Goal: Register for event/course

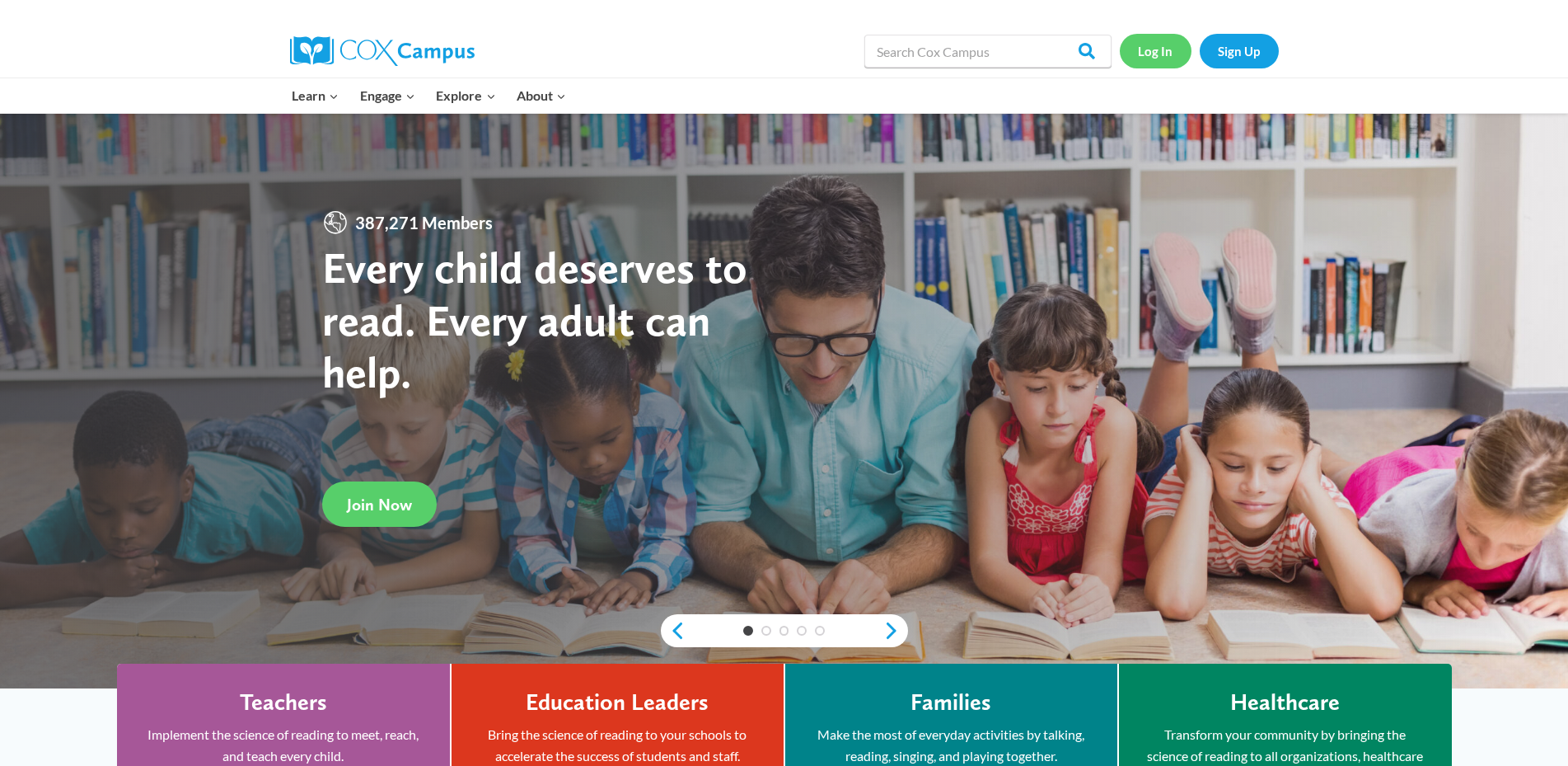
click at [1168, 46] on link "Log In" at bounding box center [1155, 50] width 72 height 34
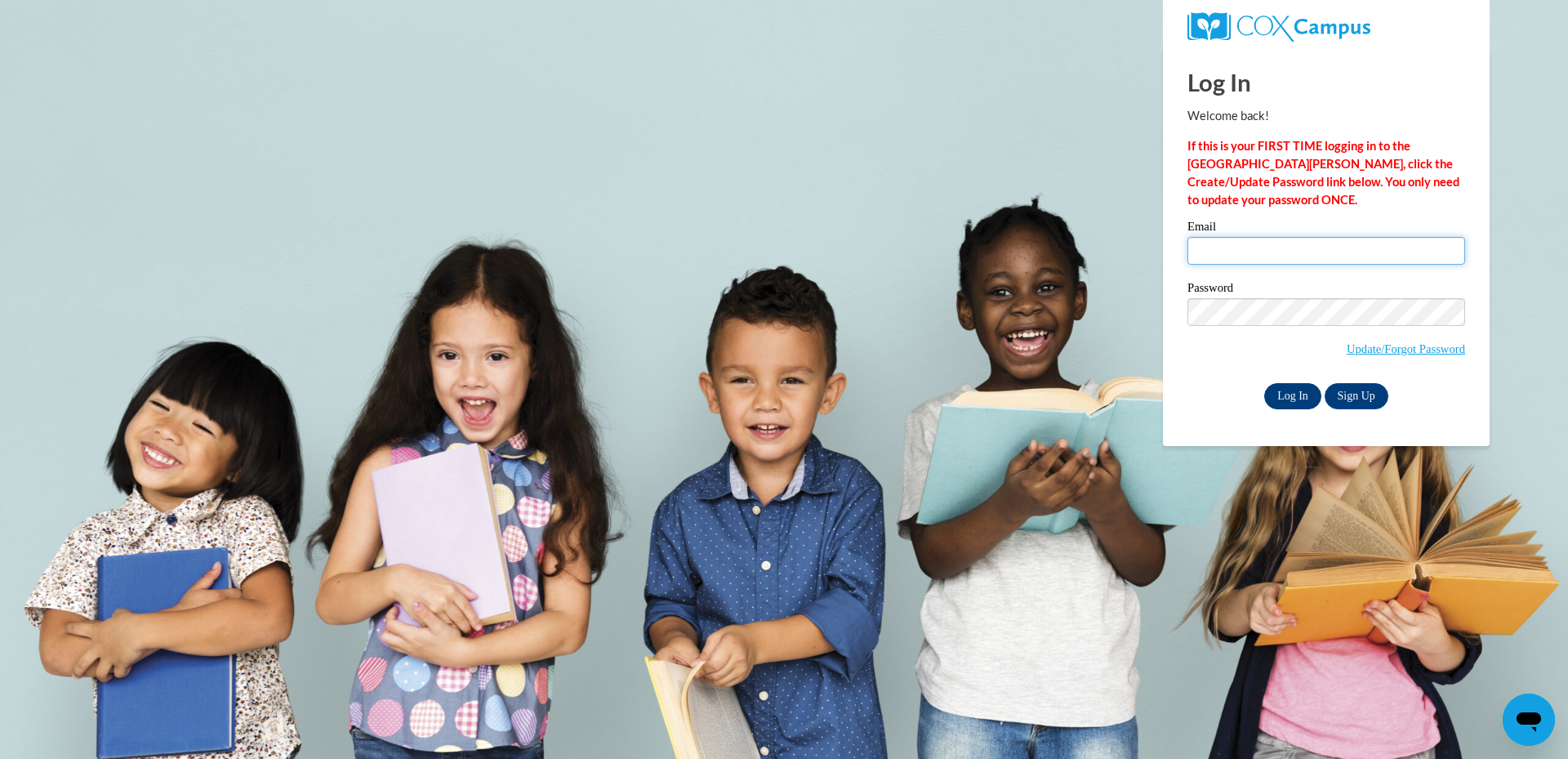
type input "kburks1995@att.net"
click at [1296, 402] on input "Log In" at bounding box center [1292, 396] width 57 height 26
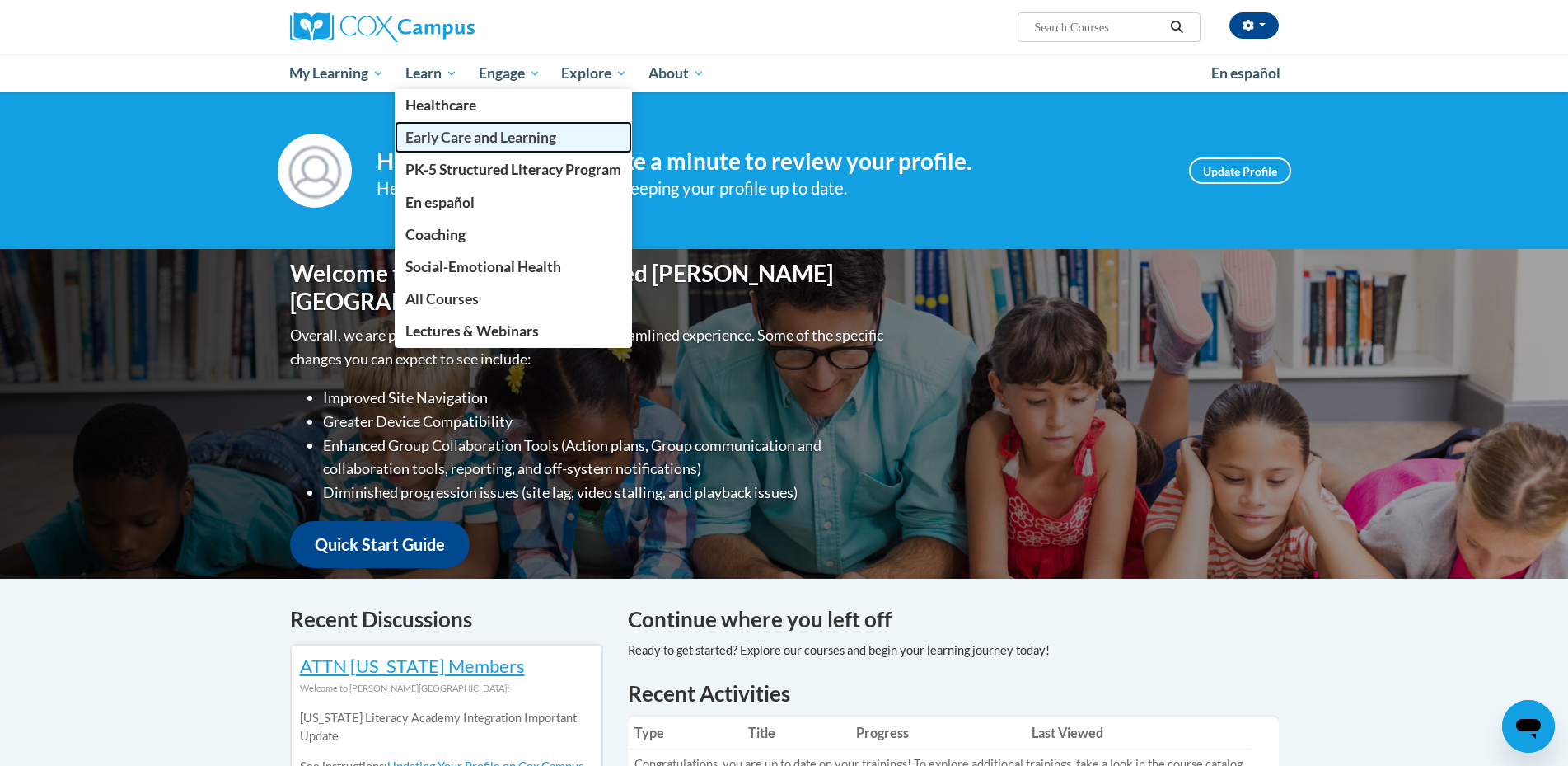
click at [477, 142] on span "Early Care and Learning" at bounding box center [481, 136] width 151 height 17
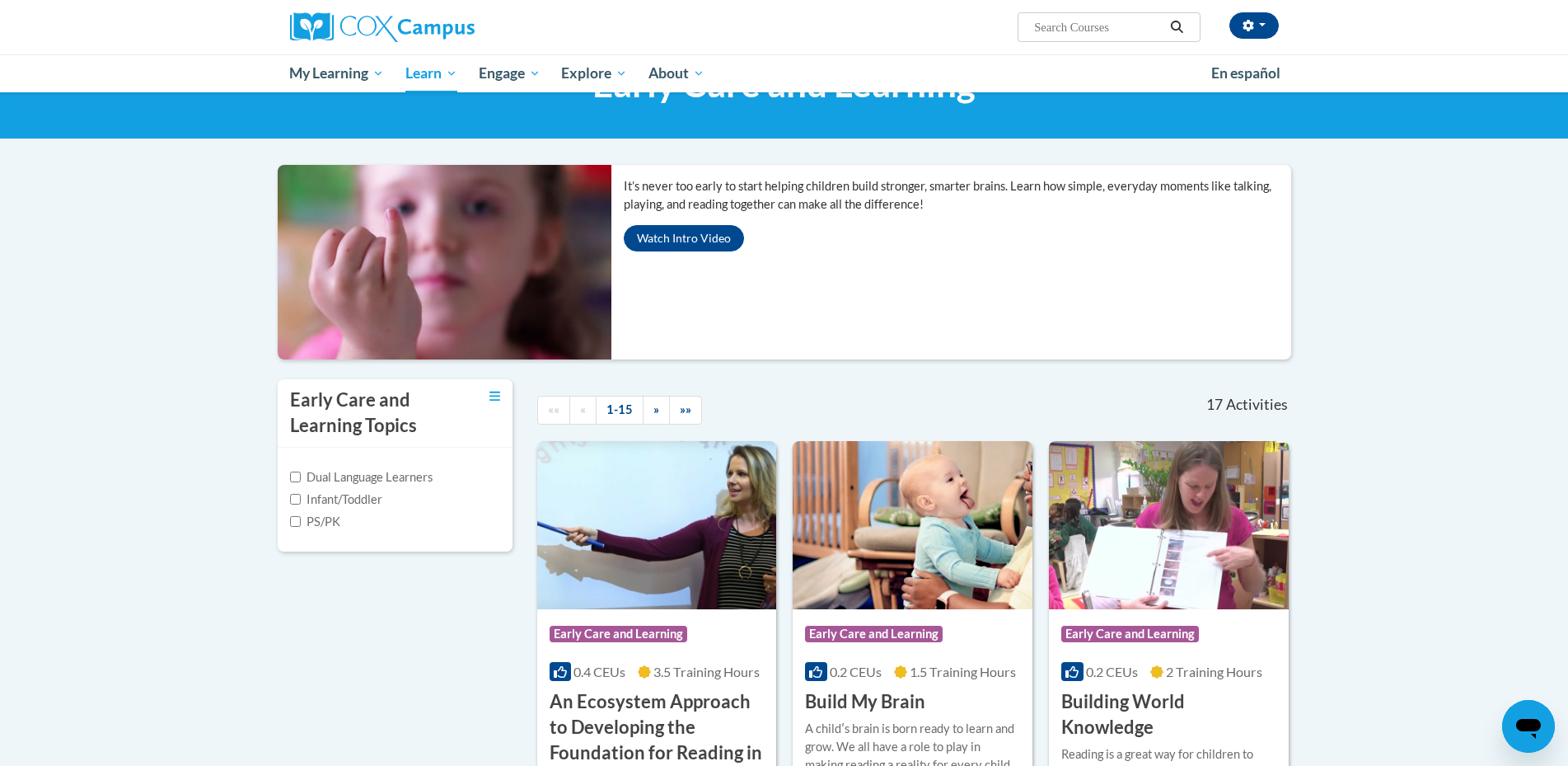
scroll to position [71, 0]
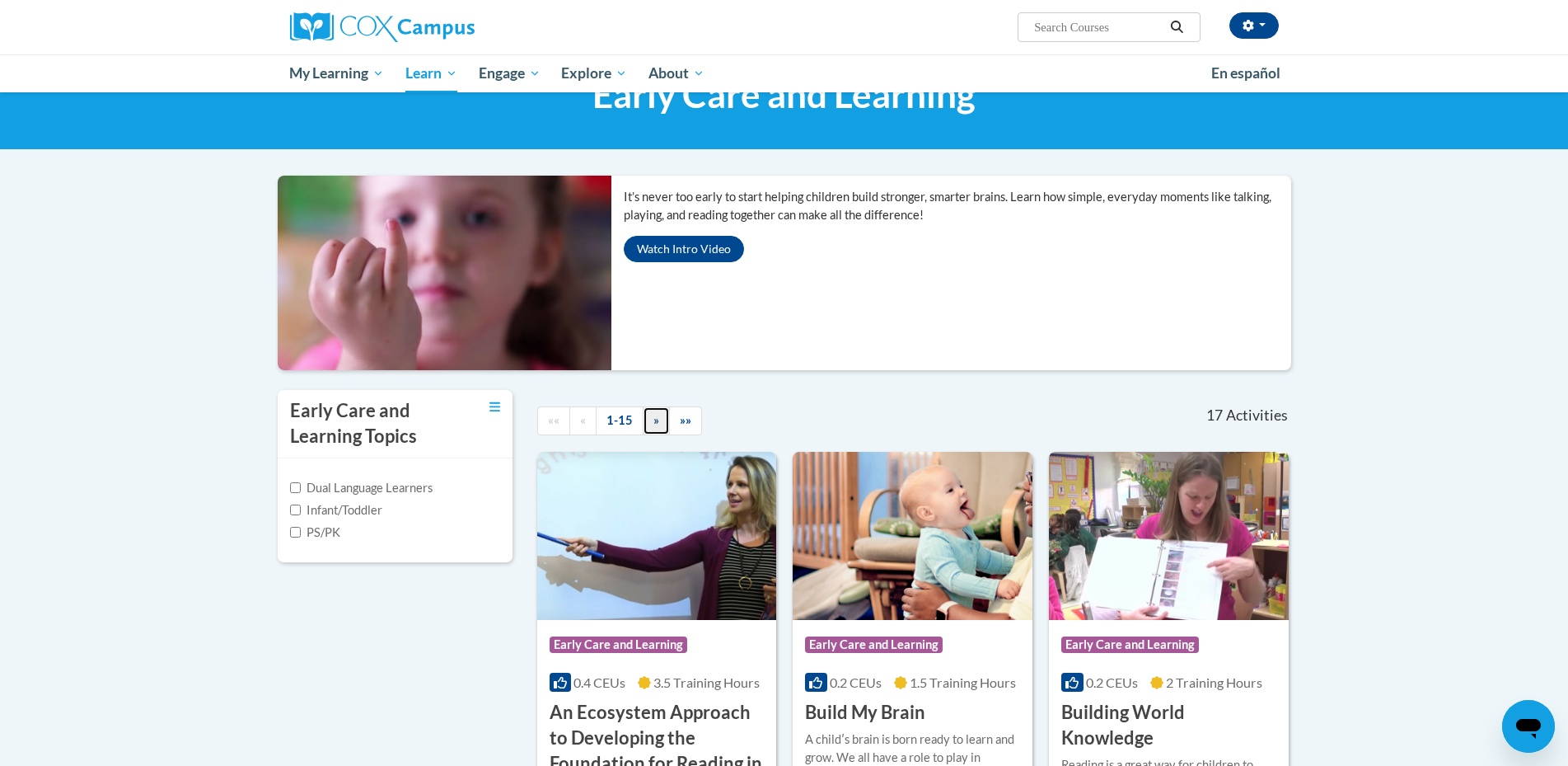
click at [663, 417] on link "»" at bounding box center [657, 421] width 27 height 29
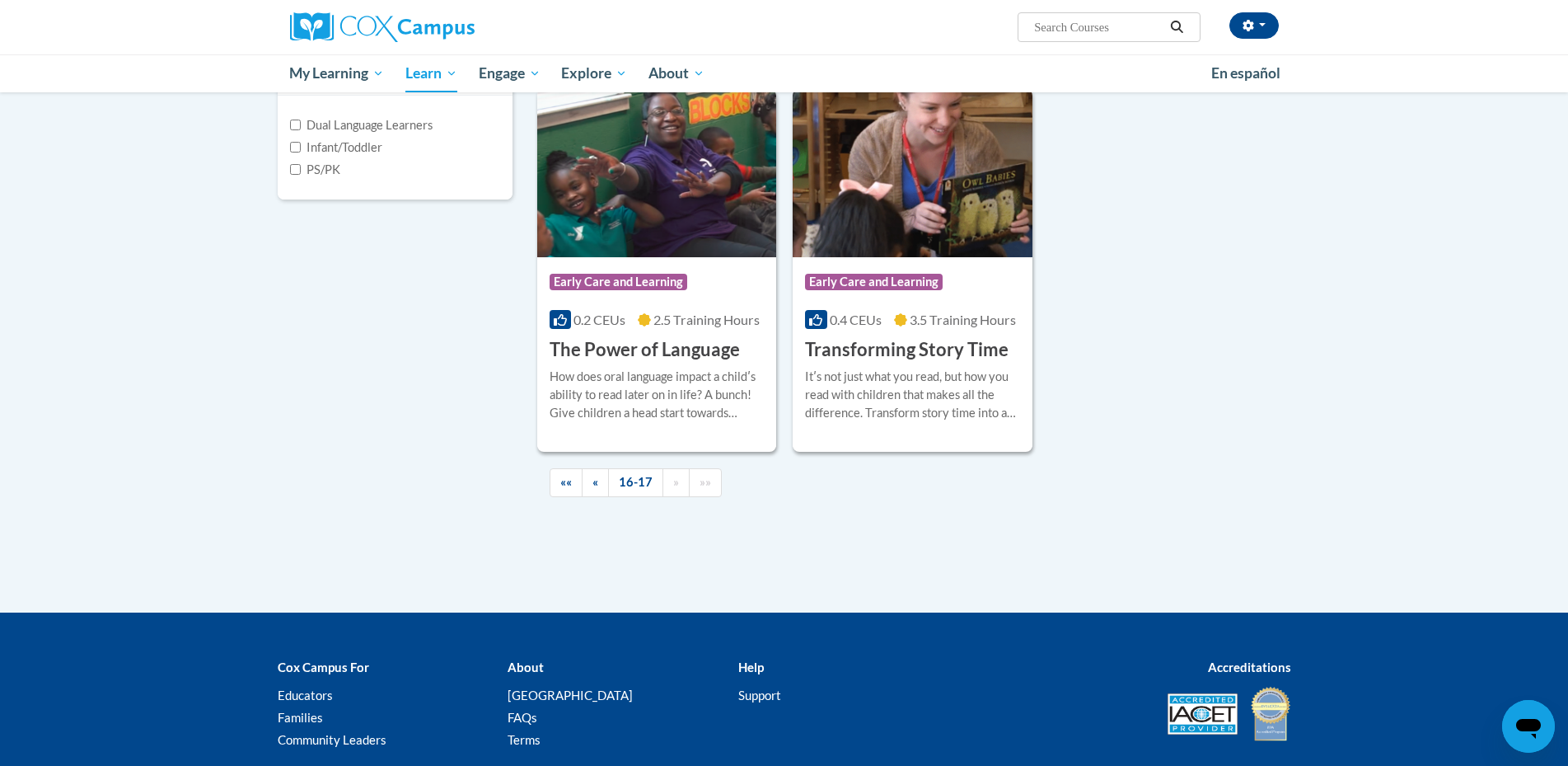
scroll to position [477, 0]
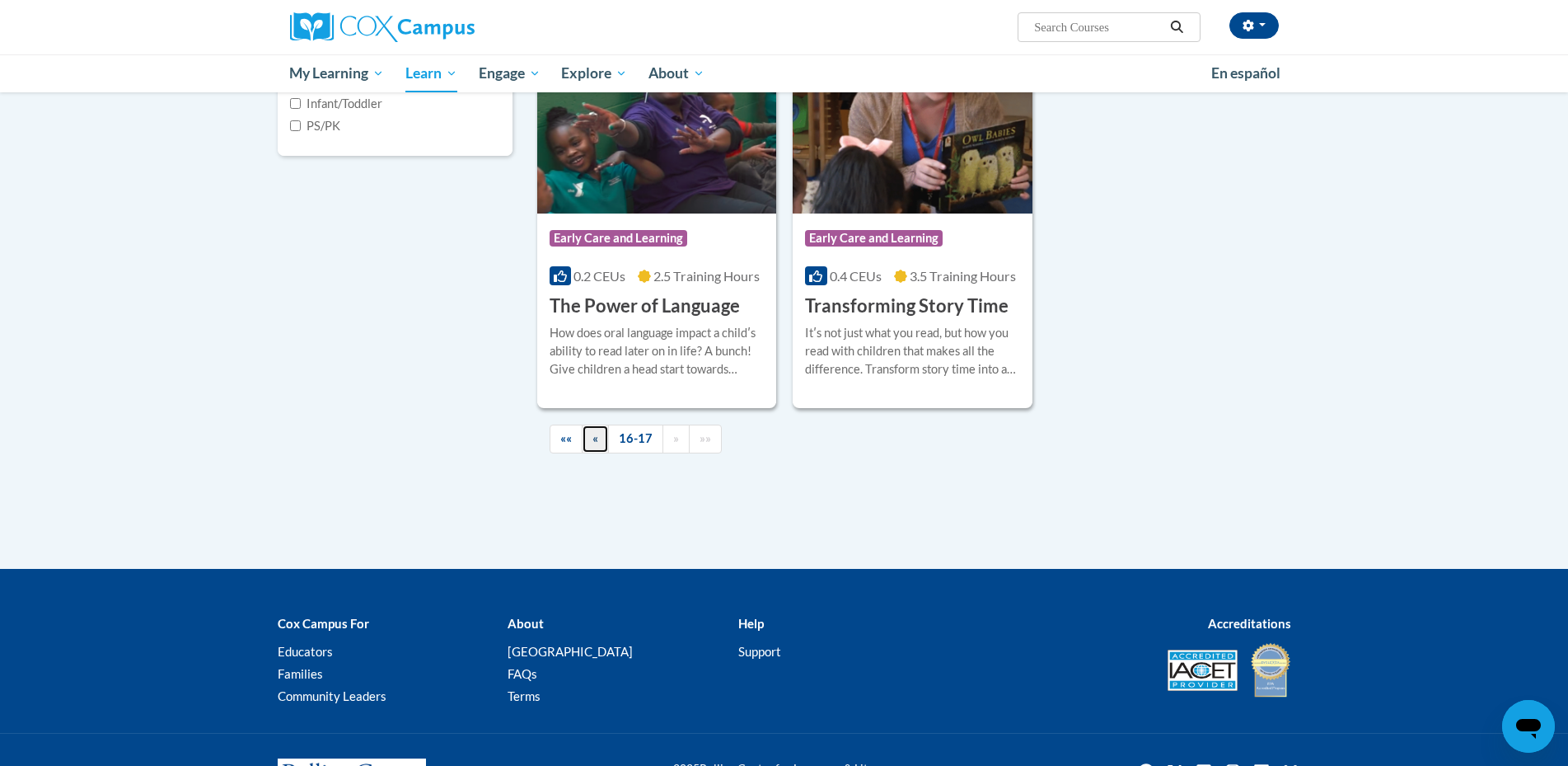
click at [590, 440] on link "«" at bounding box center [596, 439] width 27 height 29
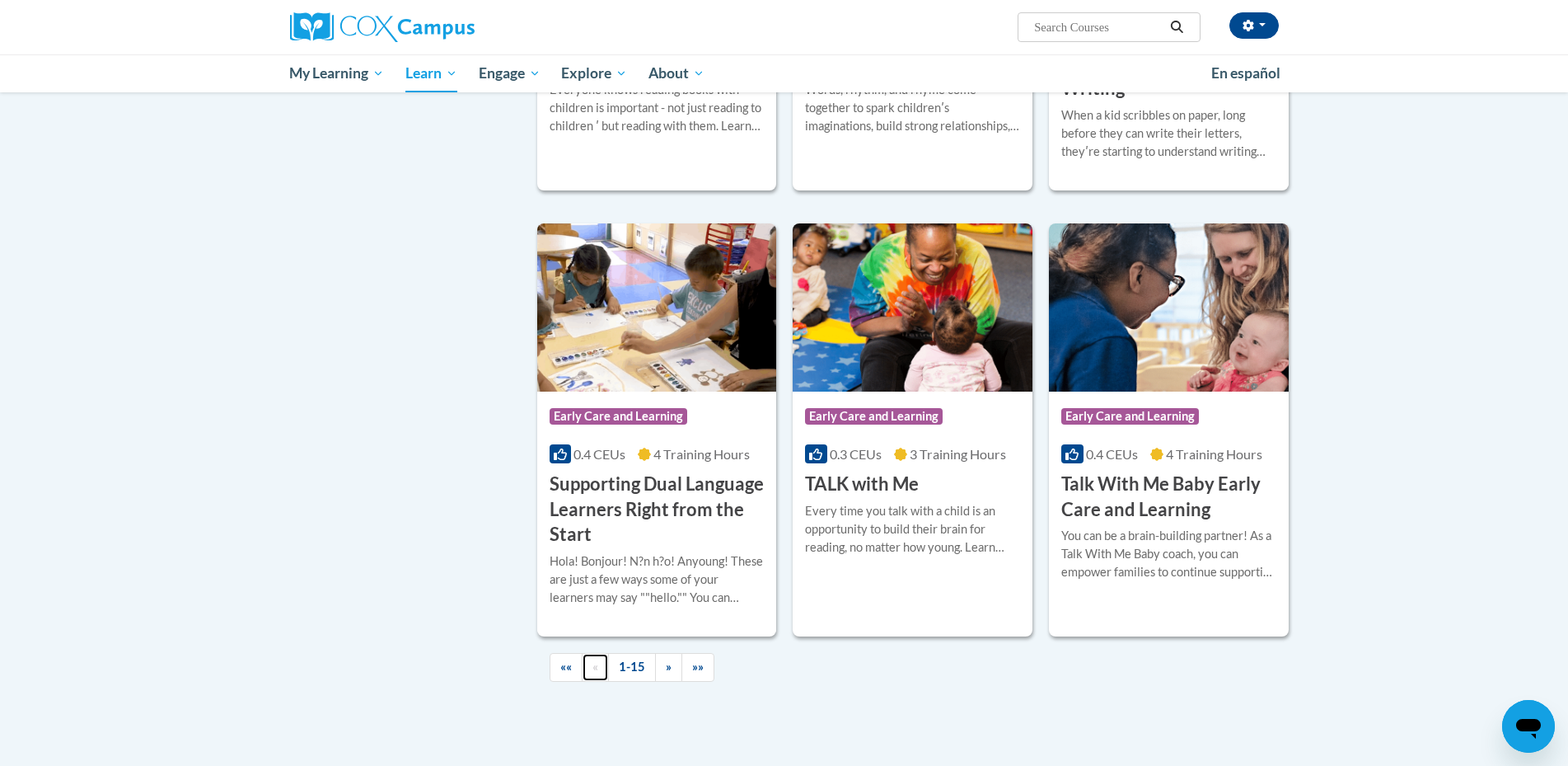
scroll to position [2092, 0]
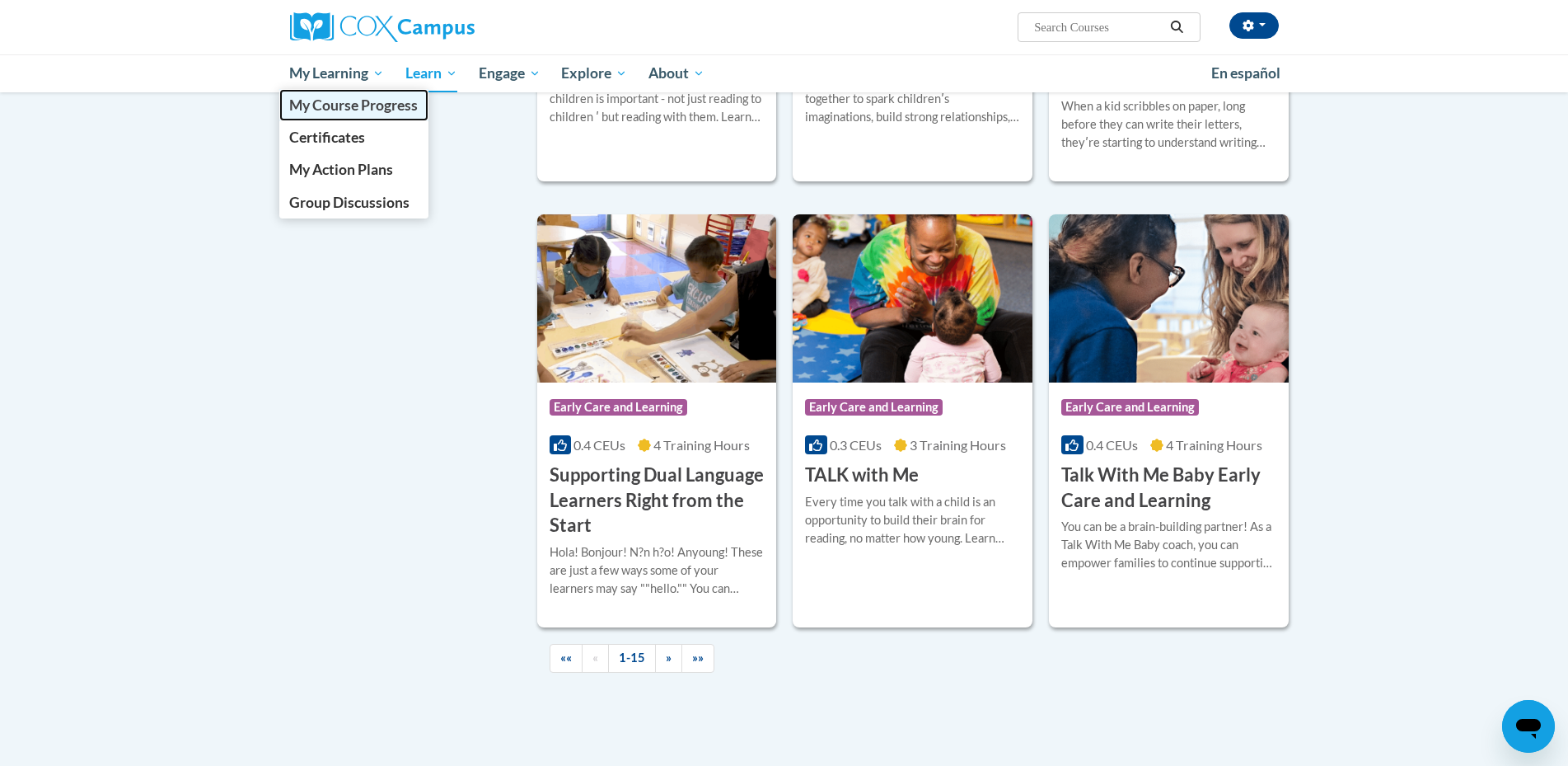
click at [321, 107] on span "My Course Progress" at bounding box center [353, 105] width 128 height 17
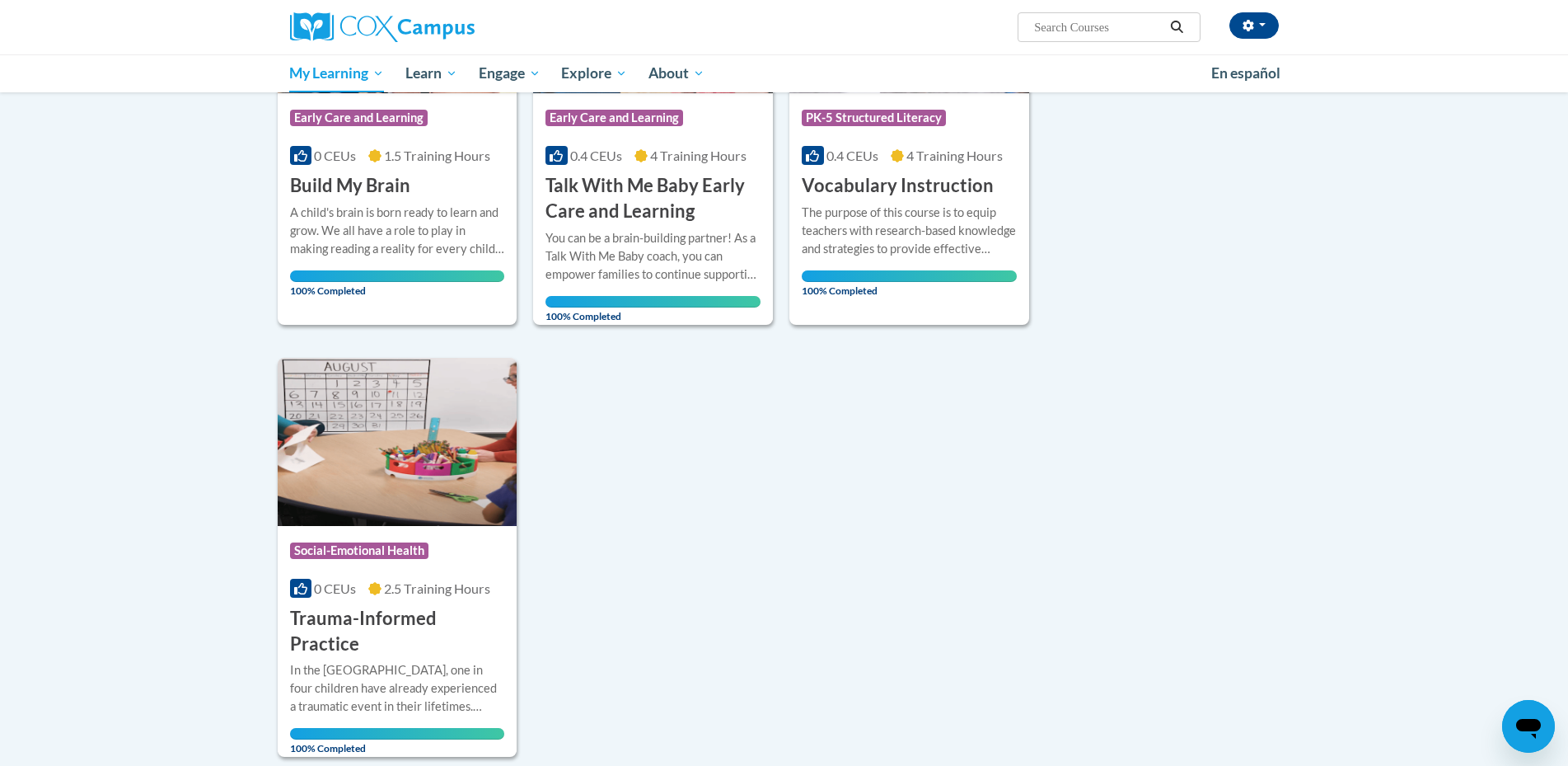
scroll to position [1285, 0]
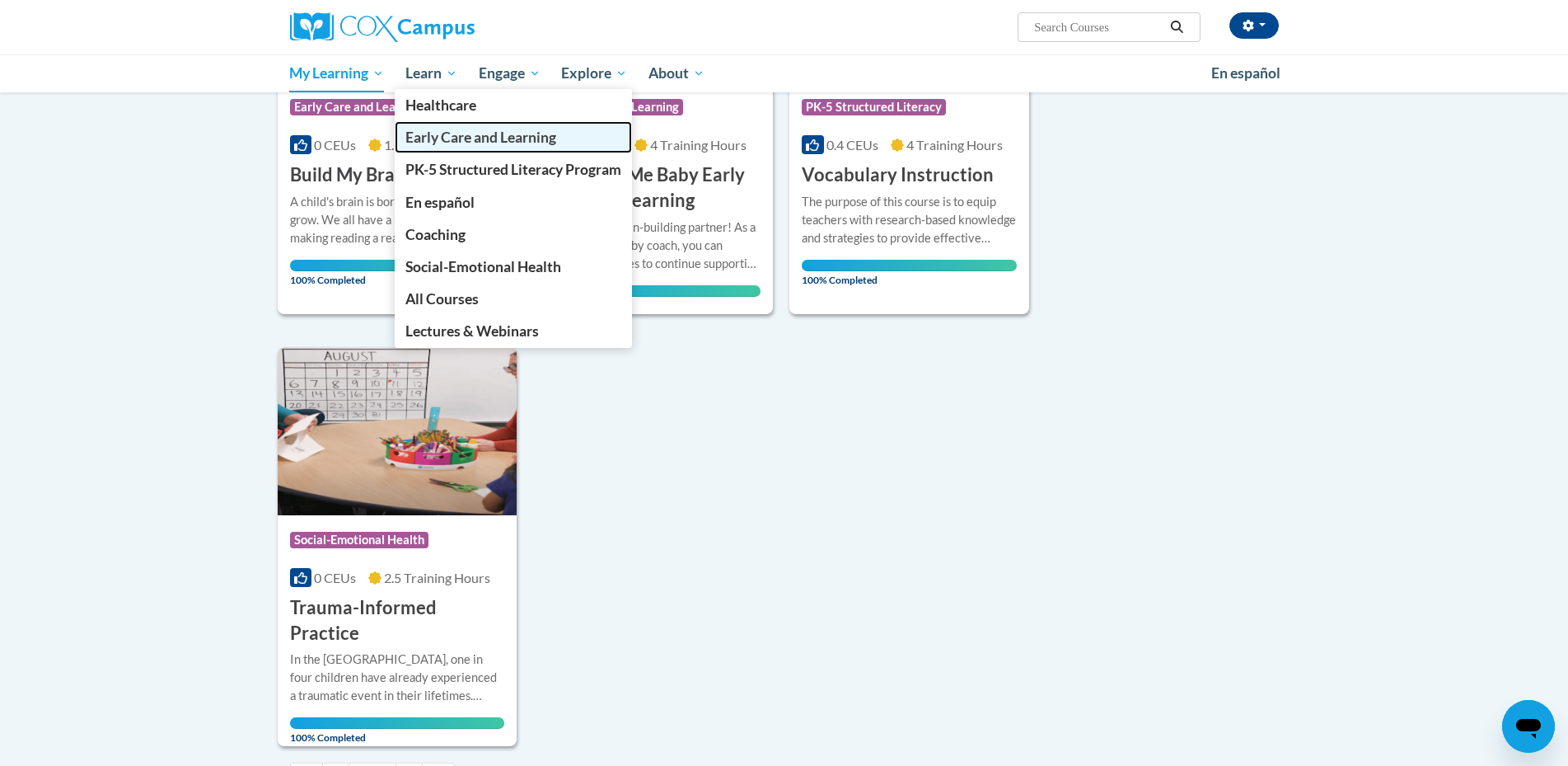
click at [463, 140] on span "Early Care and Learning" at bounding box center [481, 136] width 151 height 17
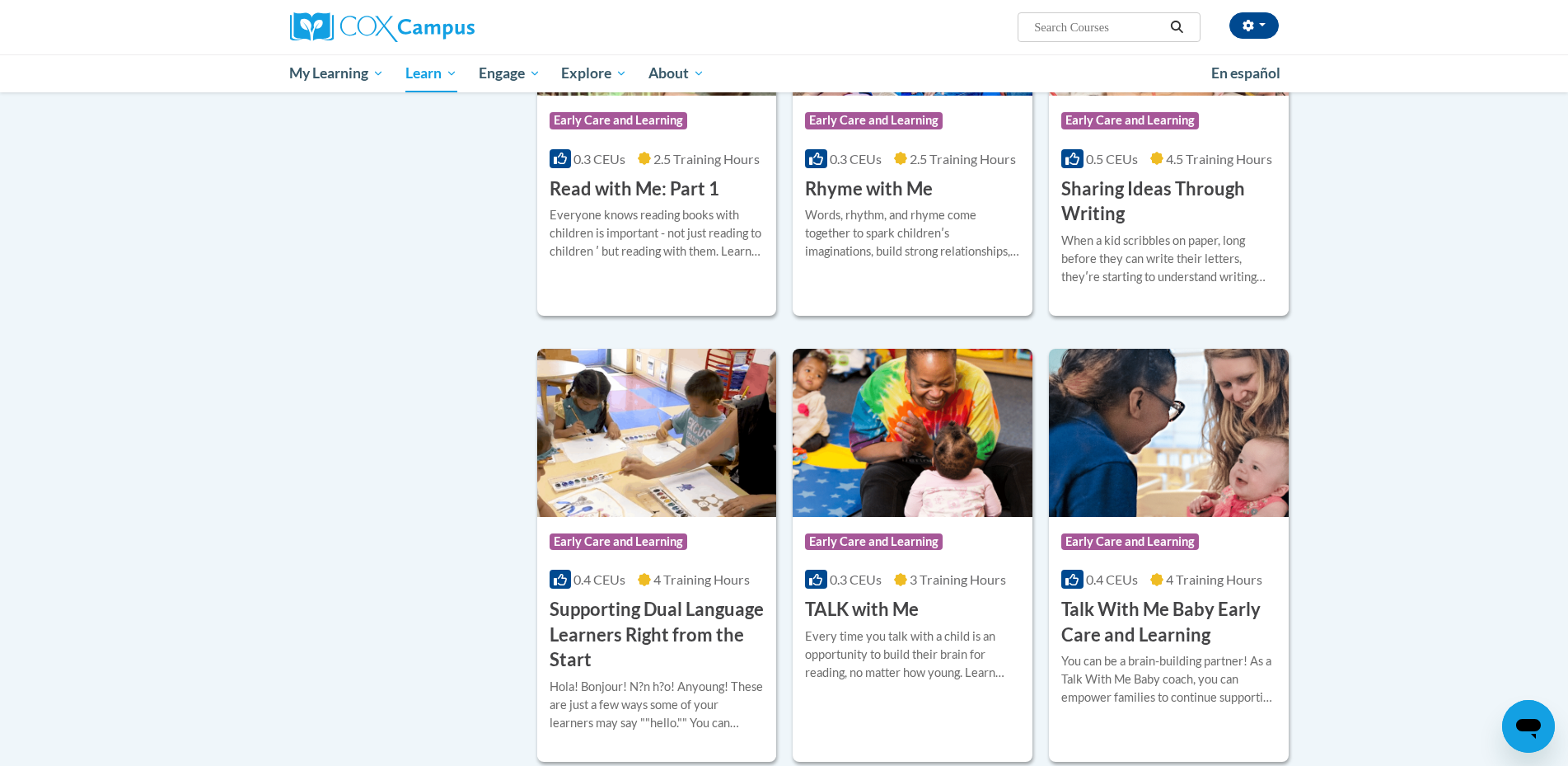
scroll to position [1950, 0]
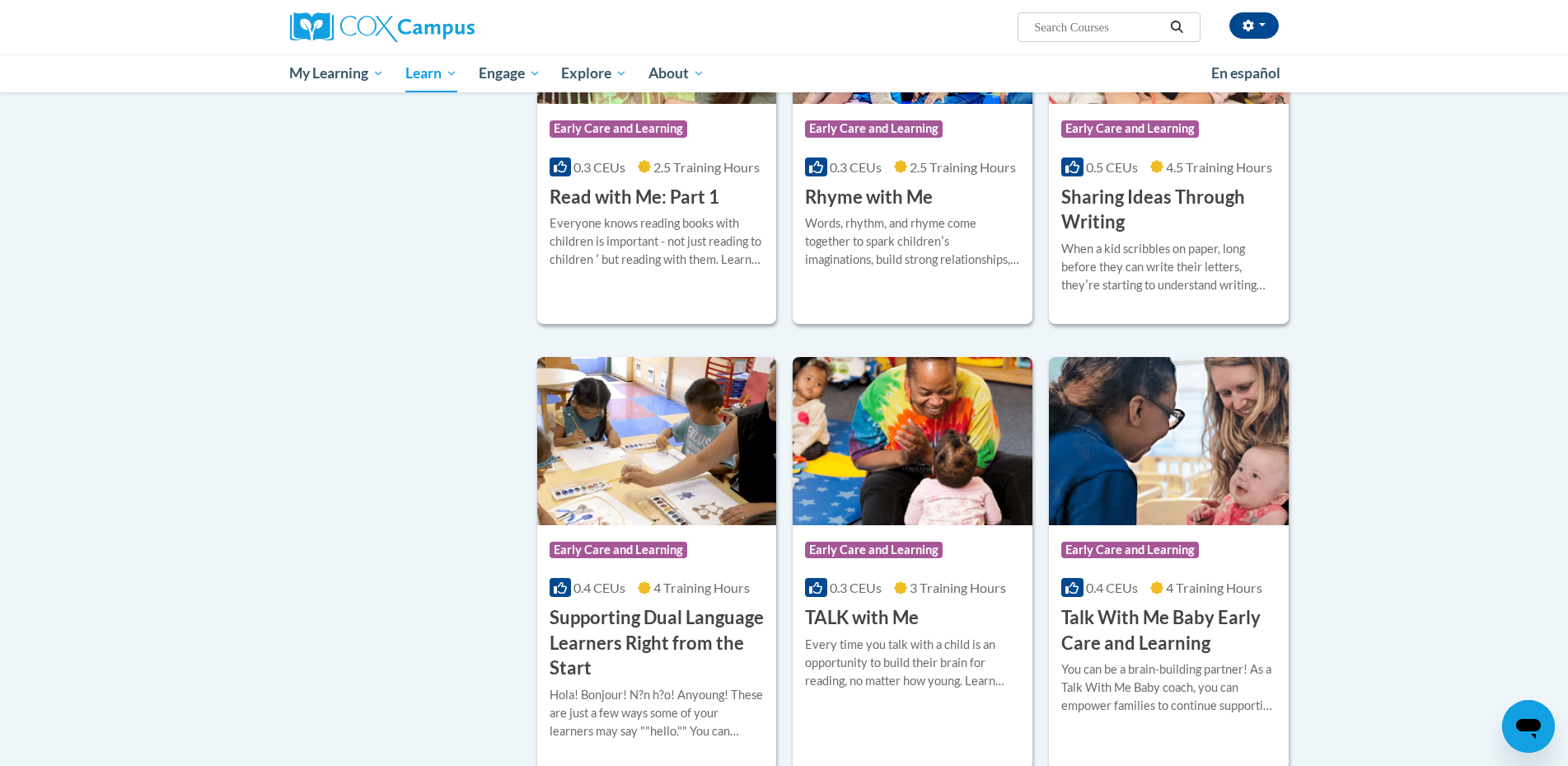
click at [617, 469] on img at bounding box center [658, 440] width 240 height 168
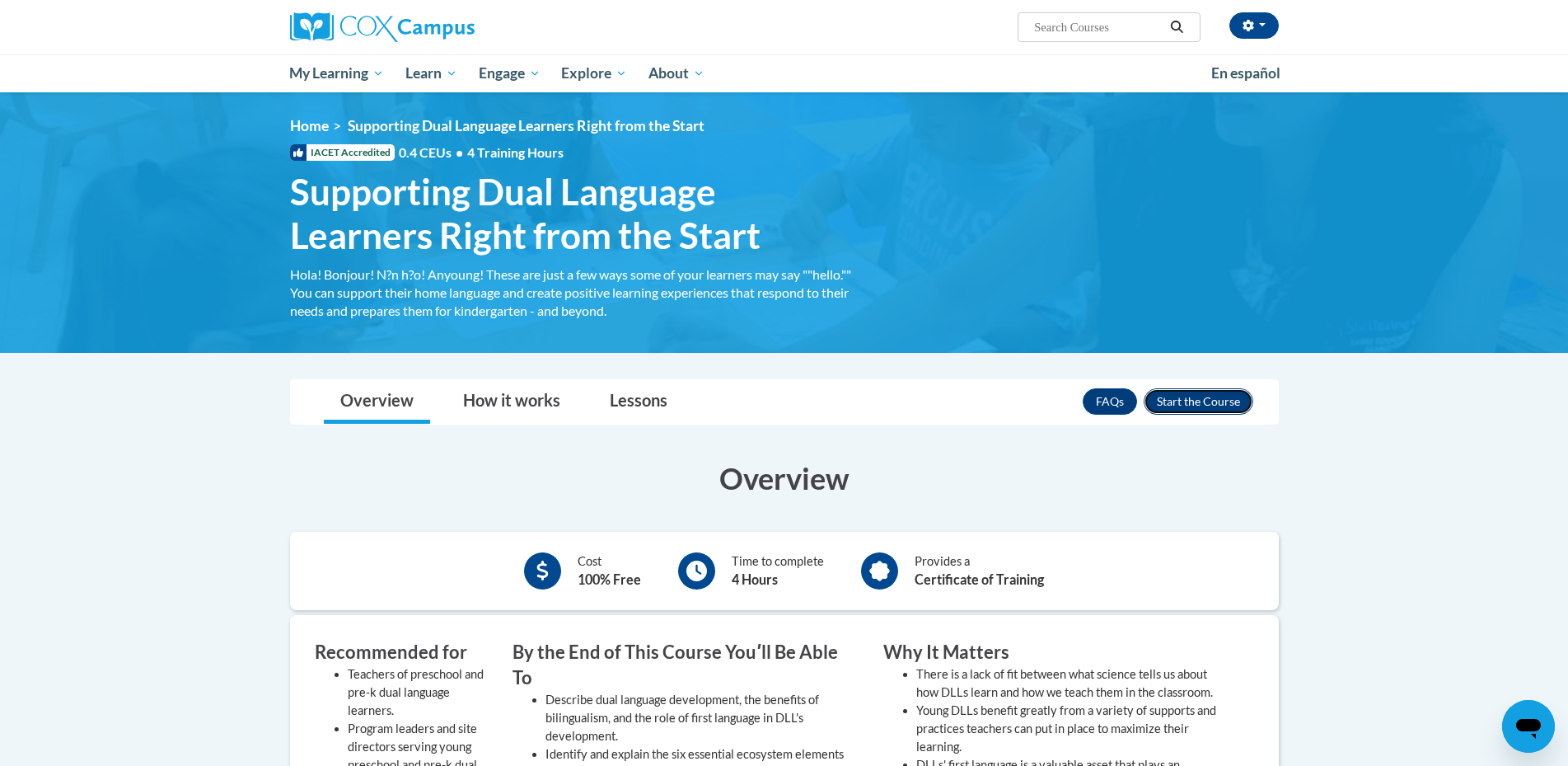
click at [1201, 398] on button "Enroll" at bounding box center [1198, 401] width 109 height 26
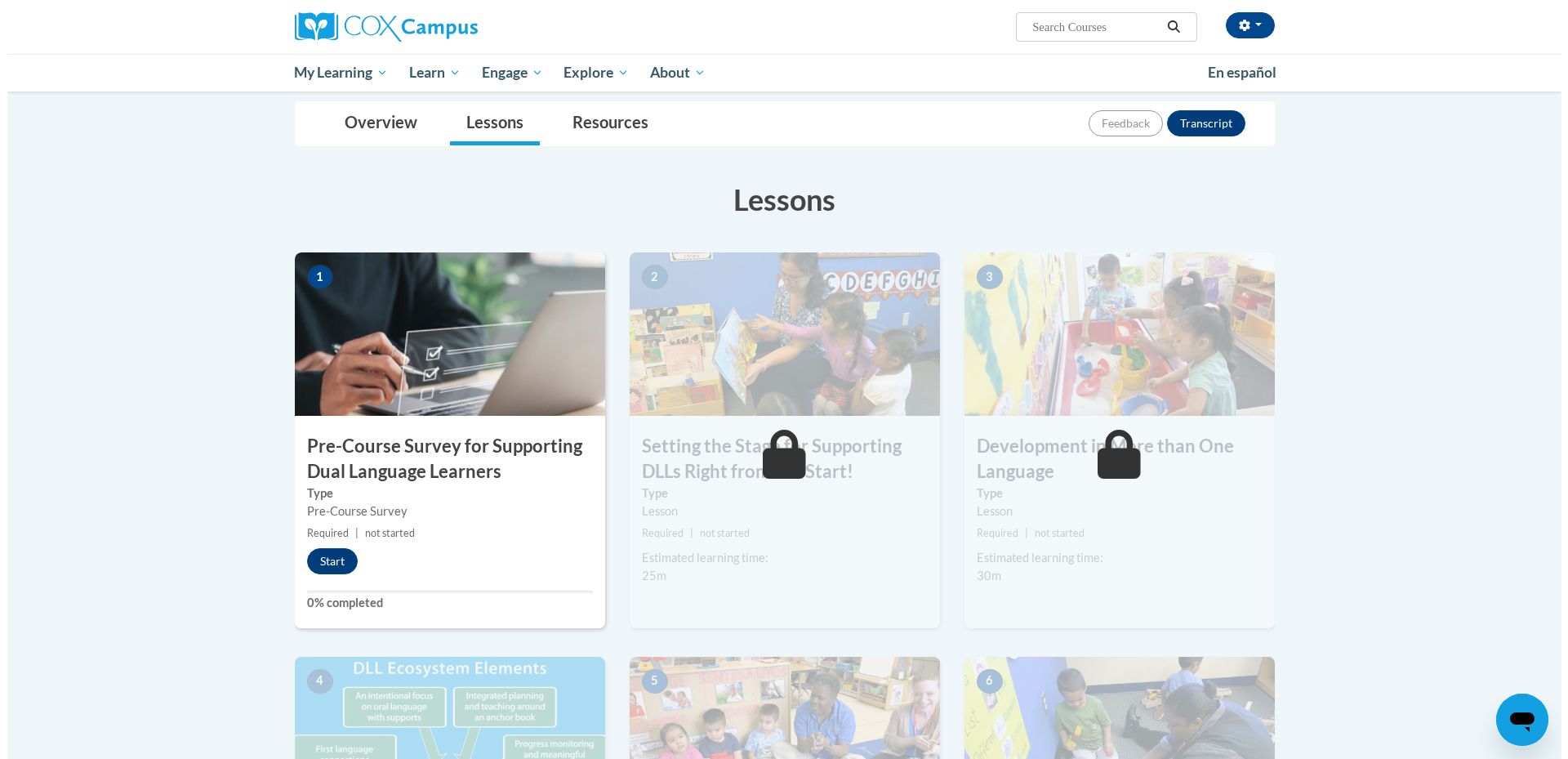
scroll to position [229, 0]
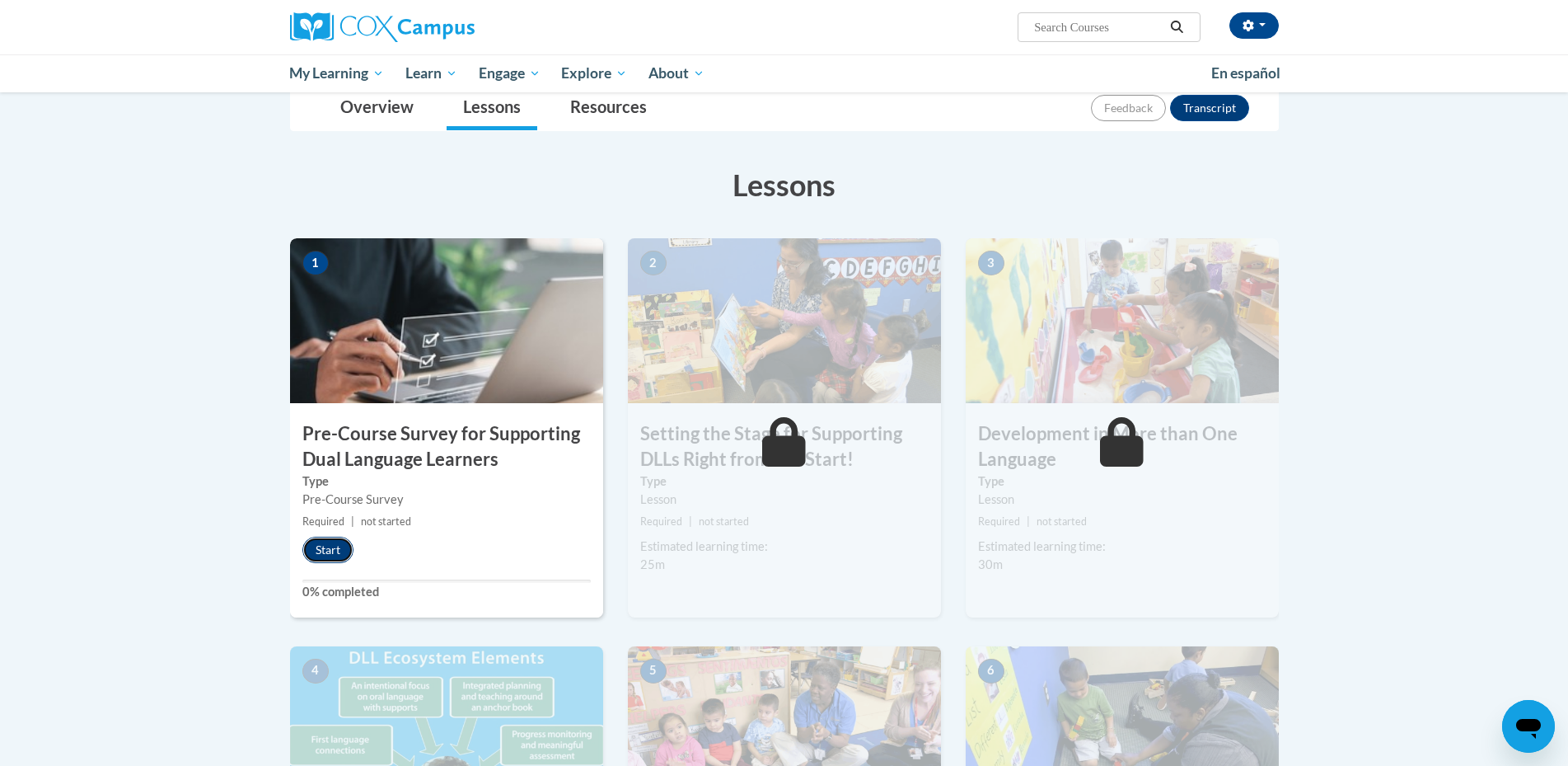
click at [324, 554] on button "Start" at bounding box center [327, 549] width 51 height 26
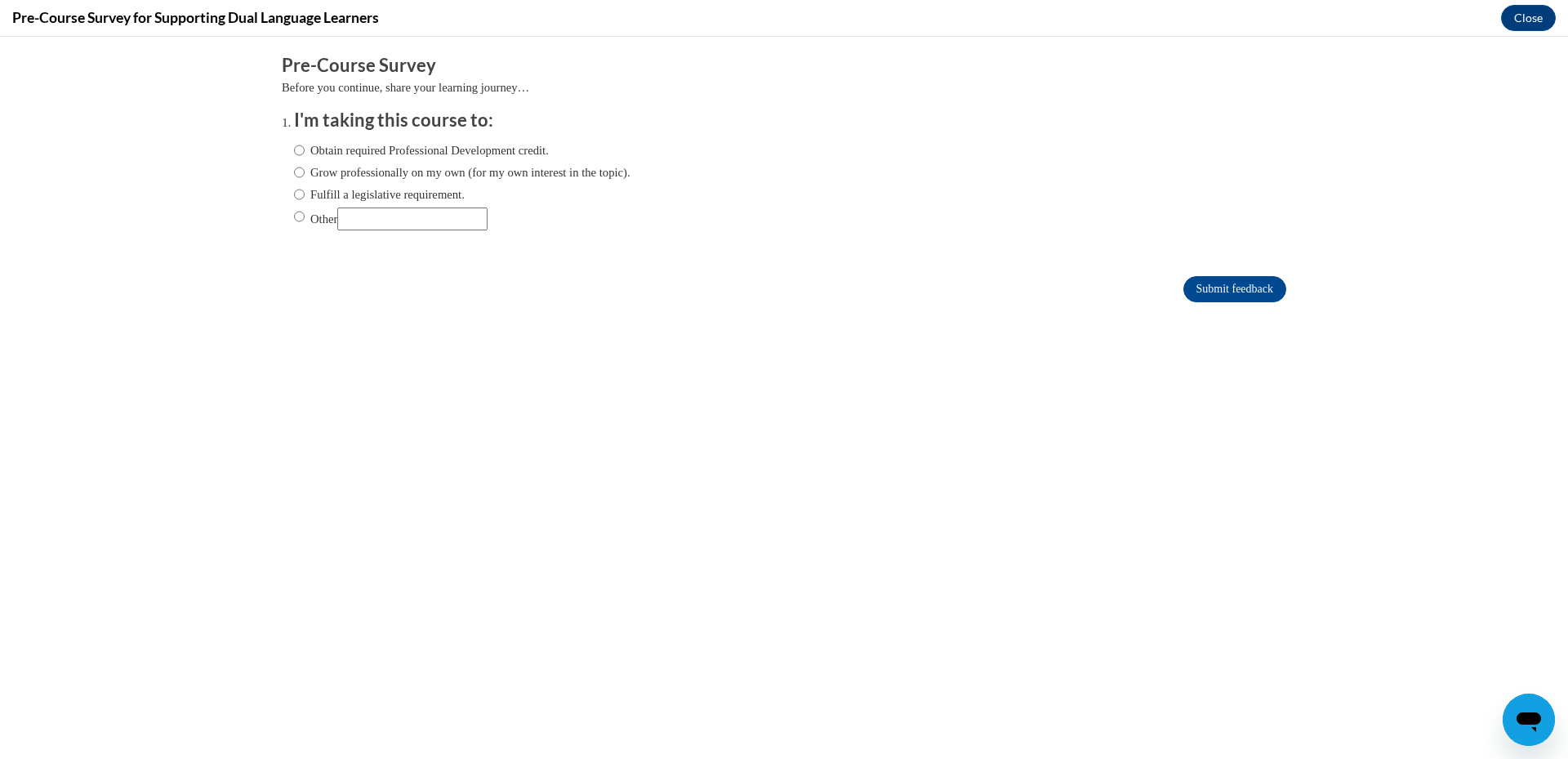
scroll to position [0, 0]
click at [354, 151] on label "Obtain required Professional Development credit." at bounding box center [421, 151] width 255 height 18
click at [305, 151] on input "Obtain required Professional Development credit." at bounding box center [299, 151] width 11 height 18
radio input "true"
click at [1201, 297] on input "Submit feedback" at bounding box center [1235, 288] width 103 height 26
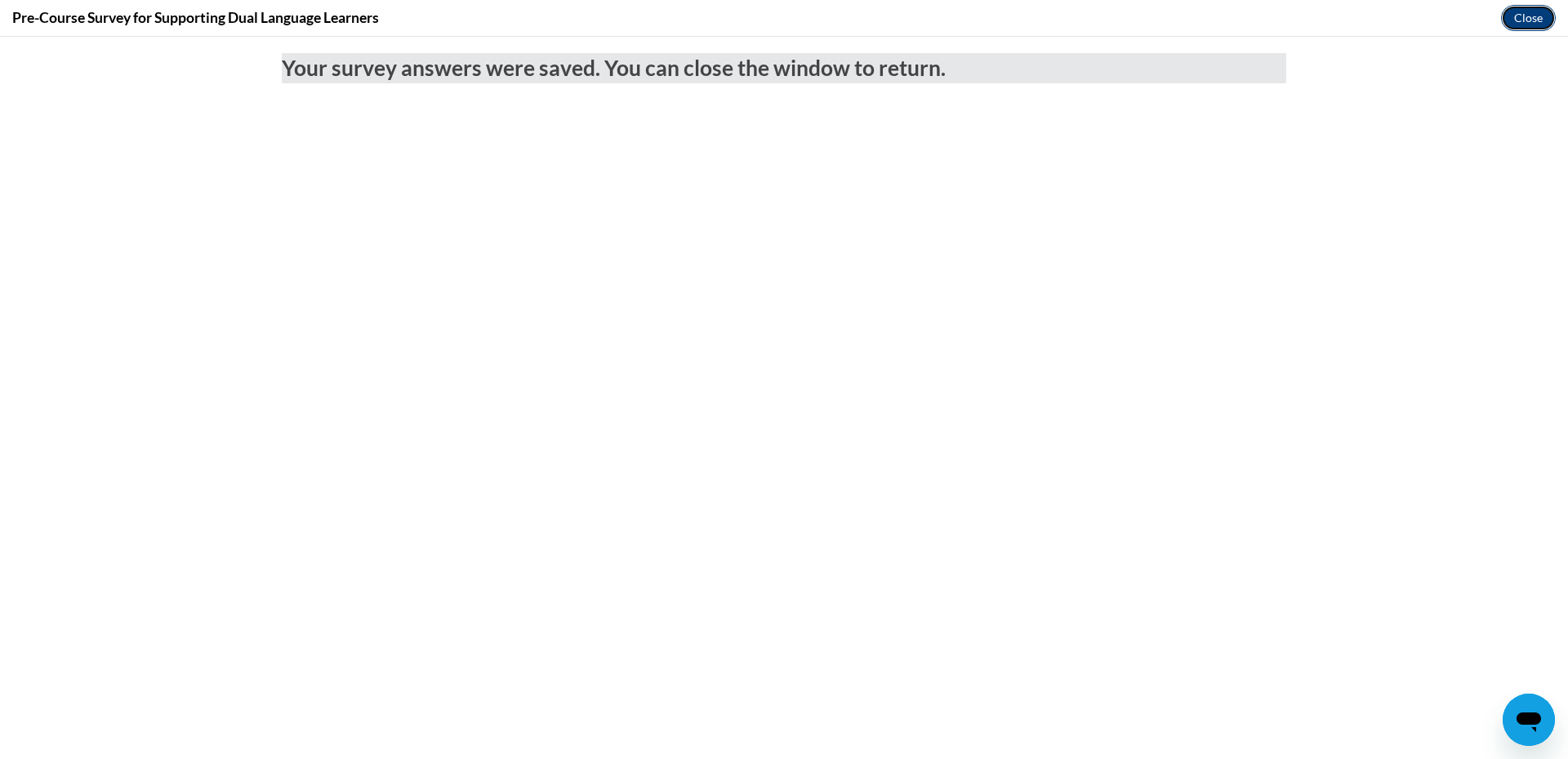
click at [1535, 15] on button "Close" at bounding box center [1528, 17] width 55 height 26
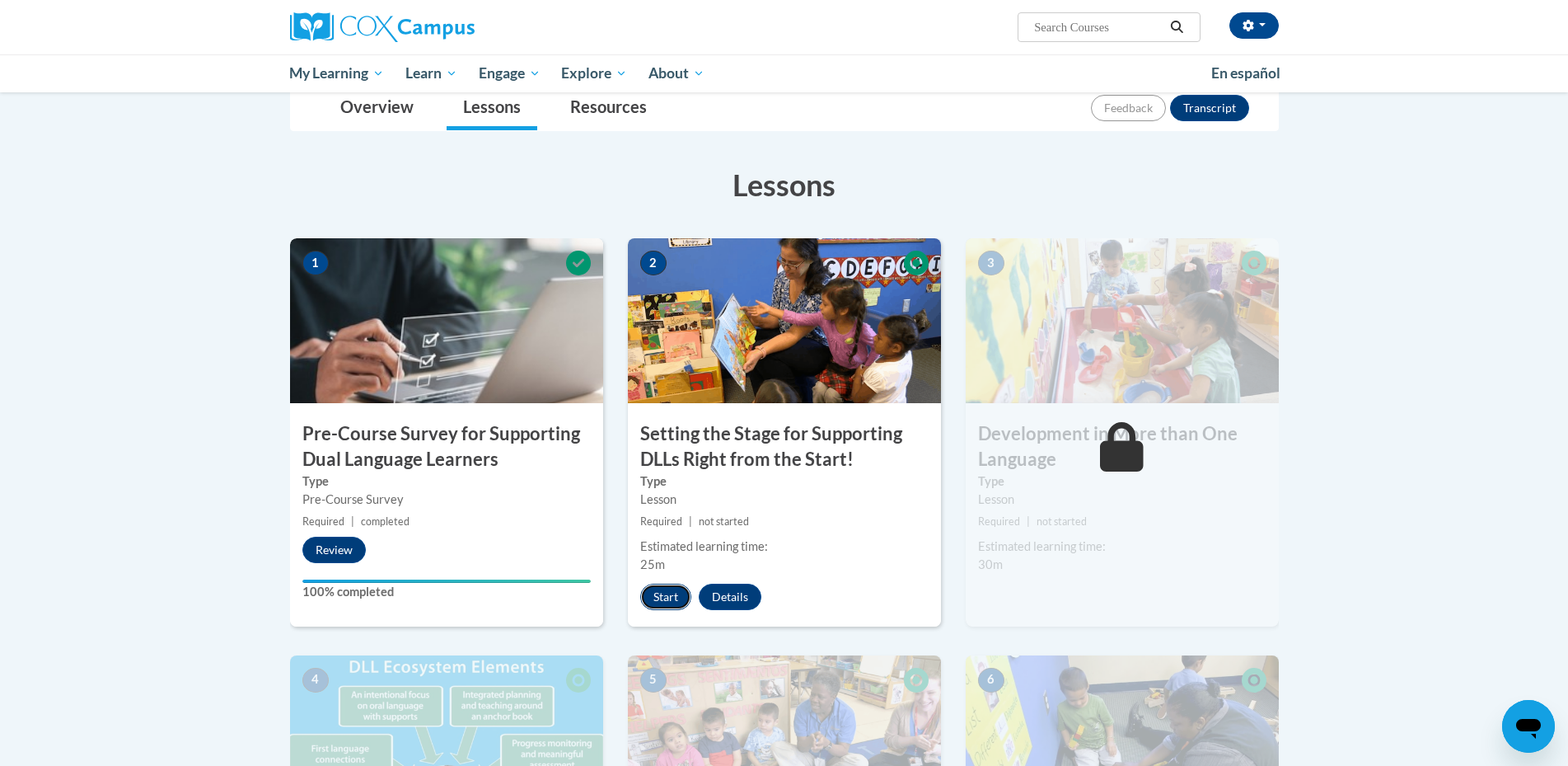
click at [669, 590] on button "Start" at bounding box center [666, 596] width 51 height 26
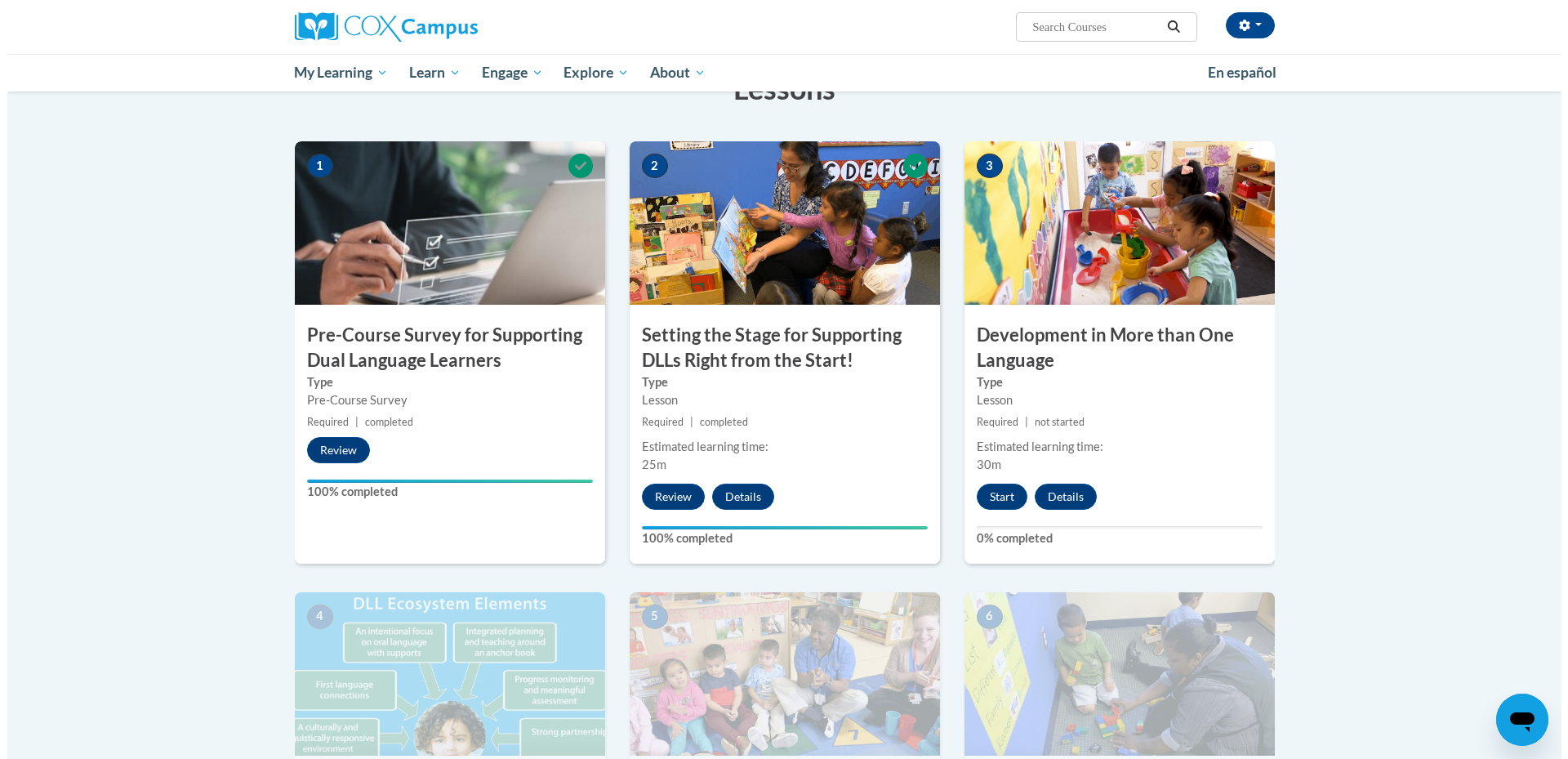
scroll to position [326, 0]
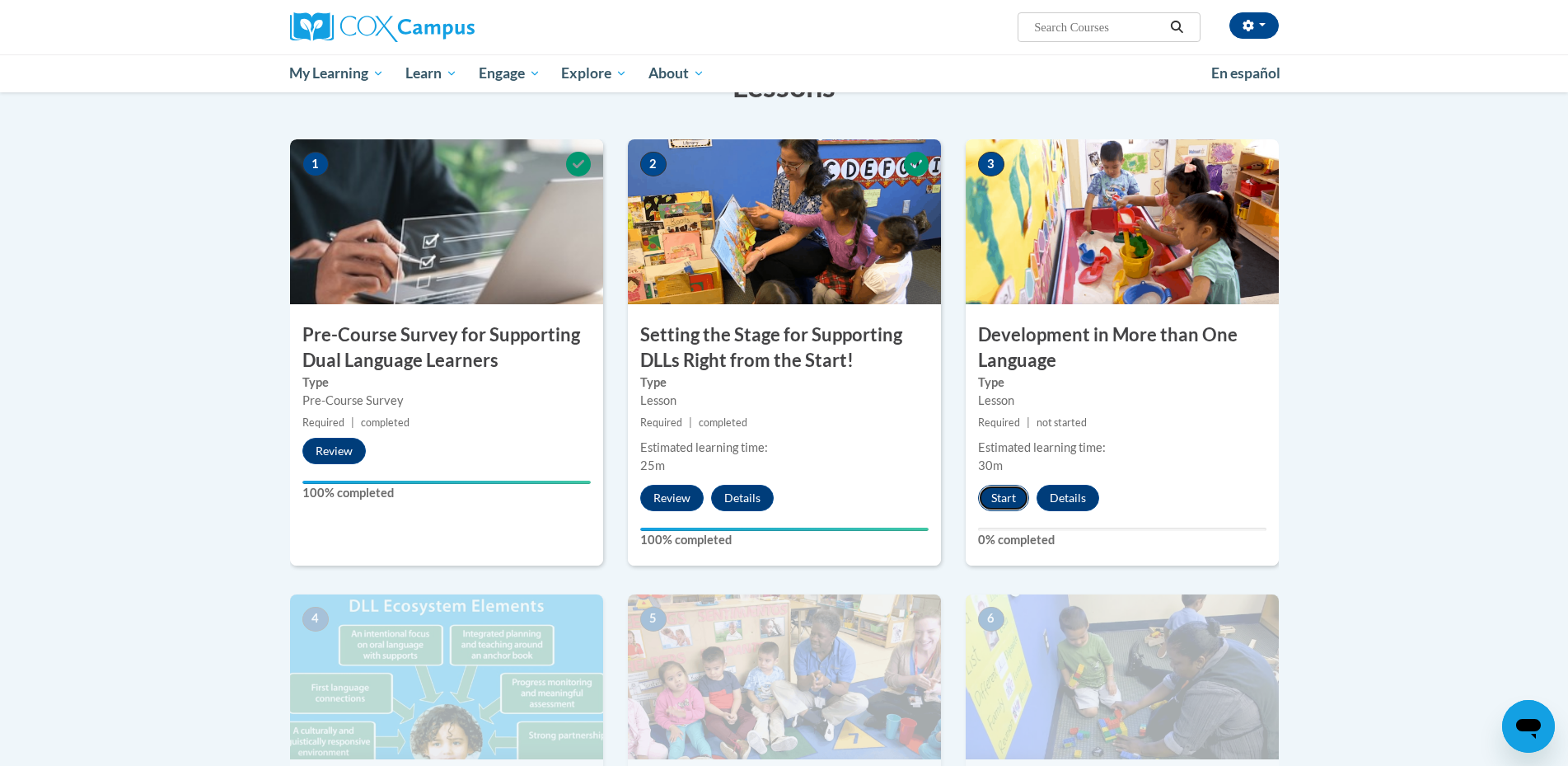
click at [1000, 498] on button "Start" at bounding box center [1003, 498] width 51 height 26
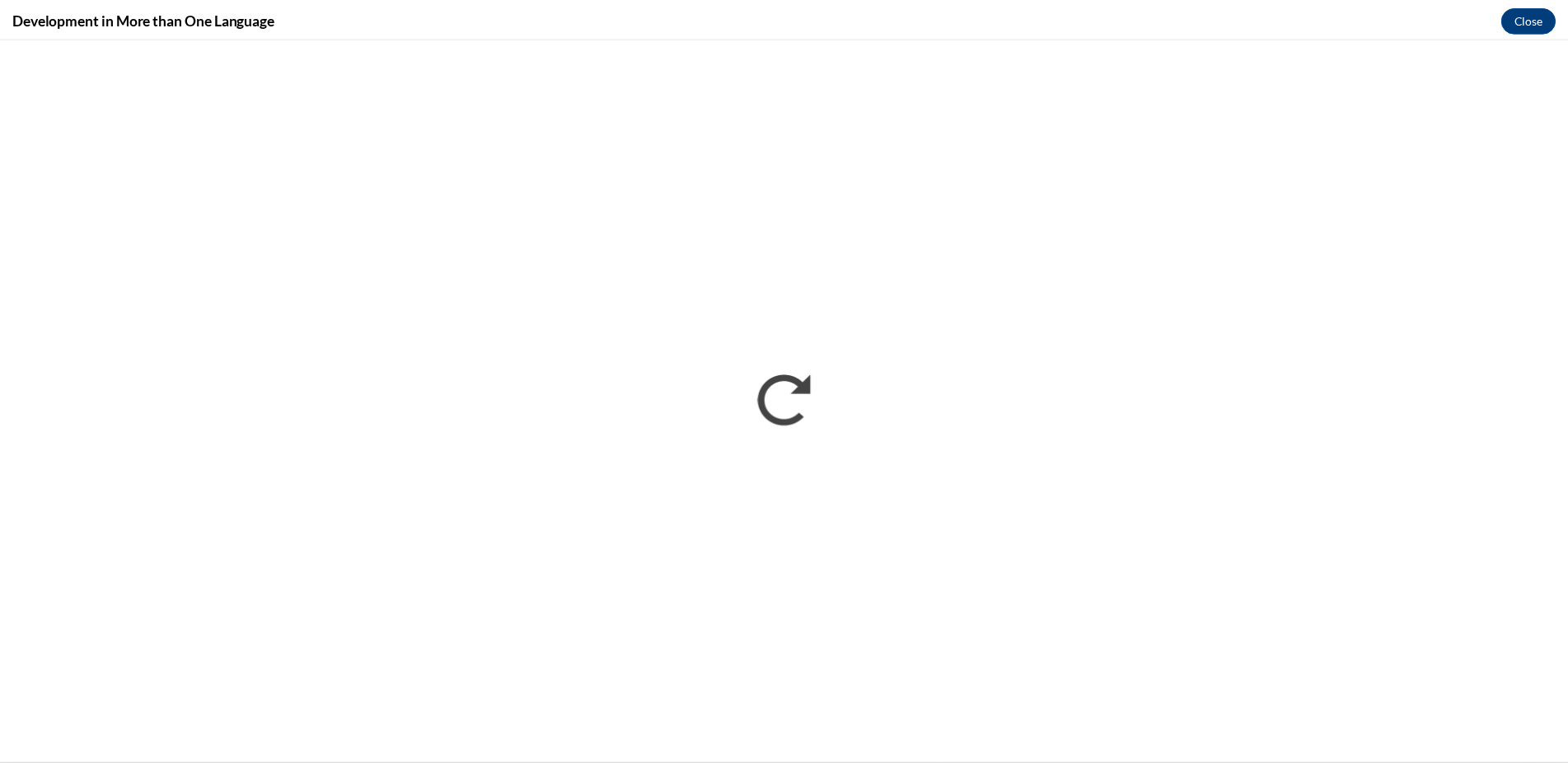
scroll to position [0, 0]
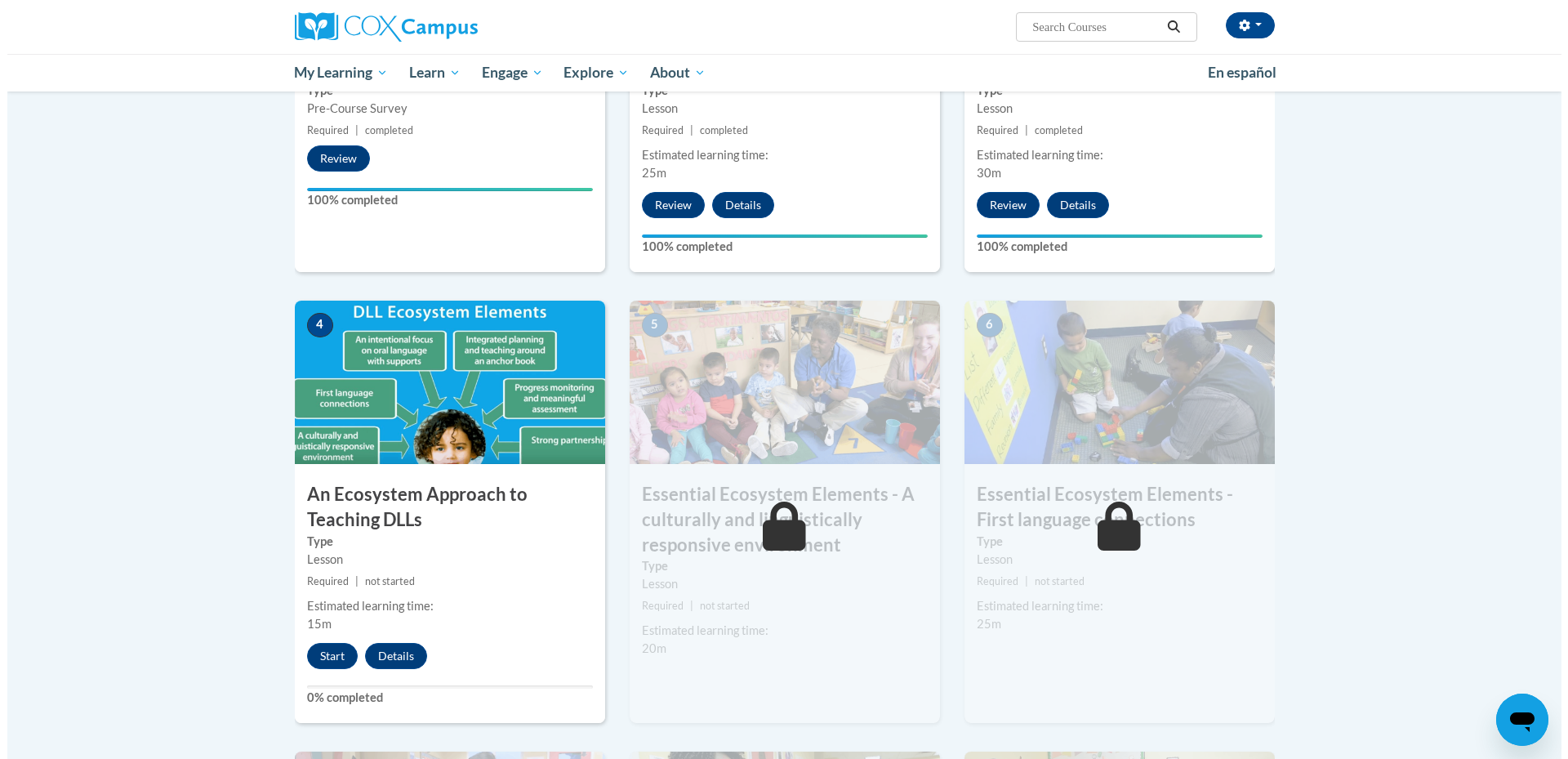
scroll to position [599, 0]
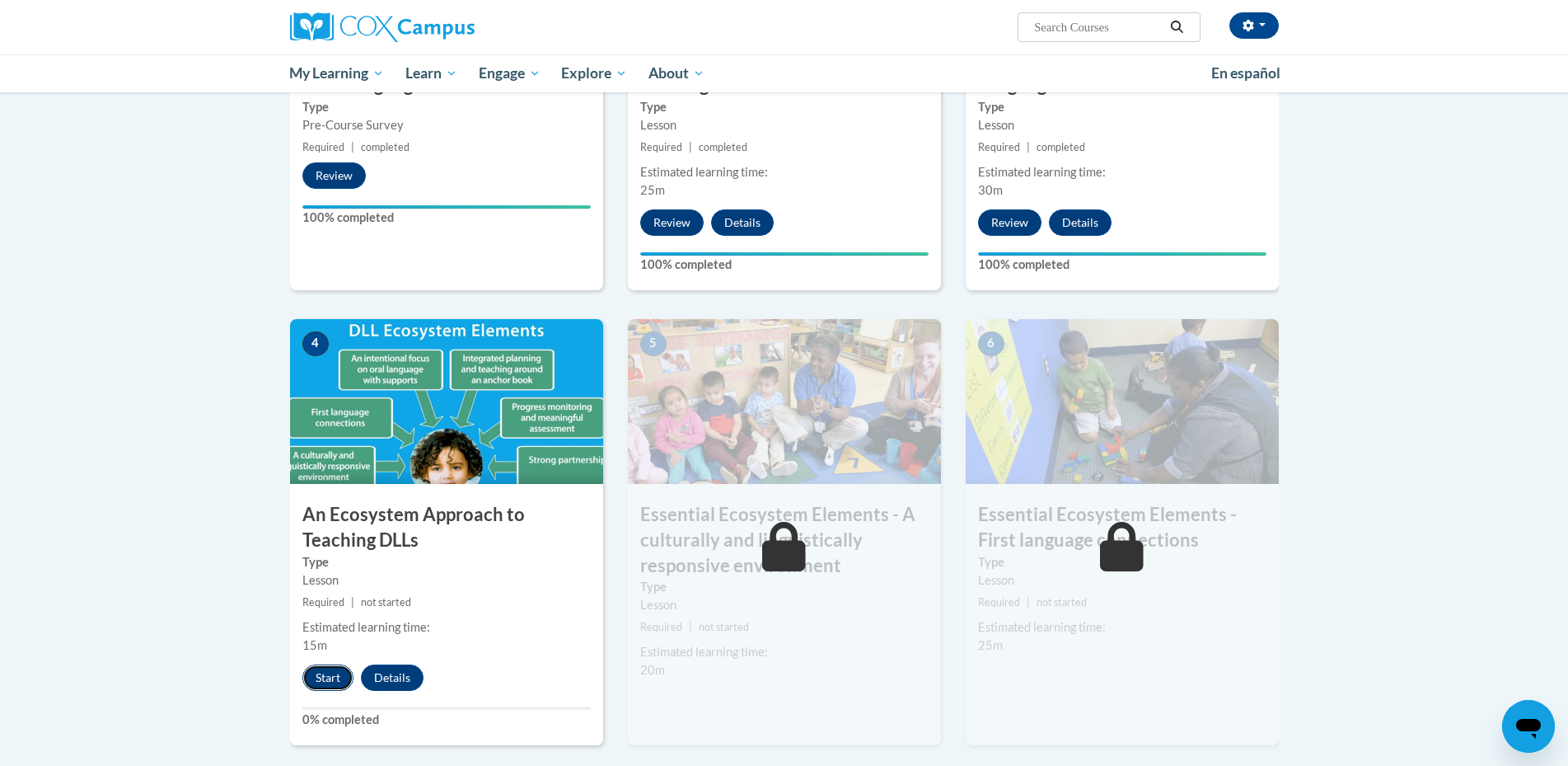
click at [322, 673] on button "Start" at bounding box center [327, 677] width 51 height 26
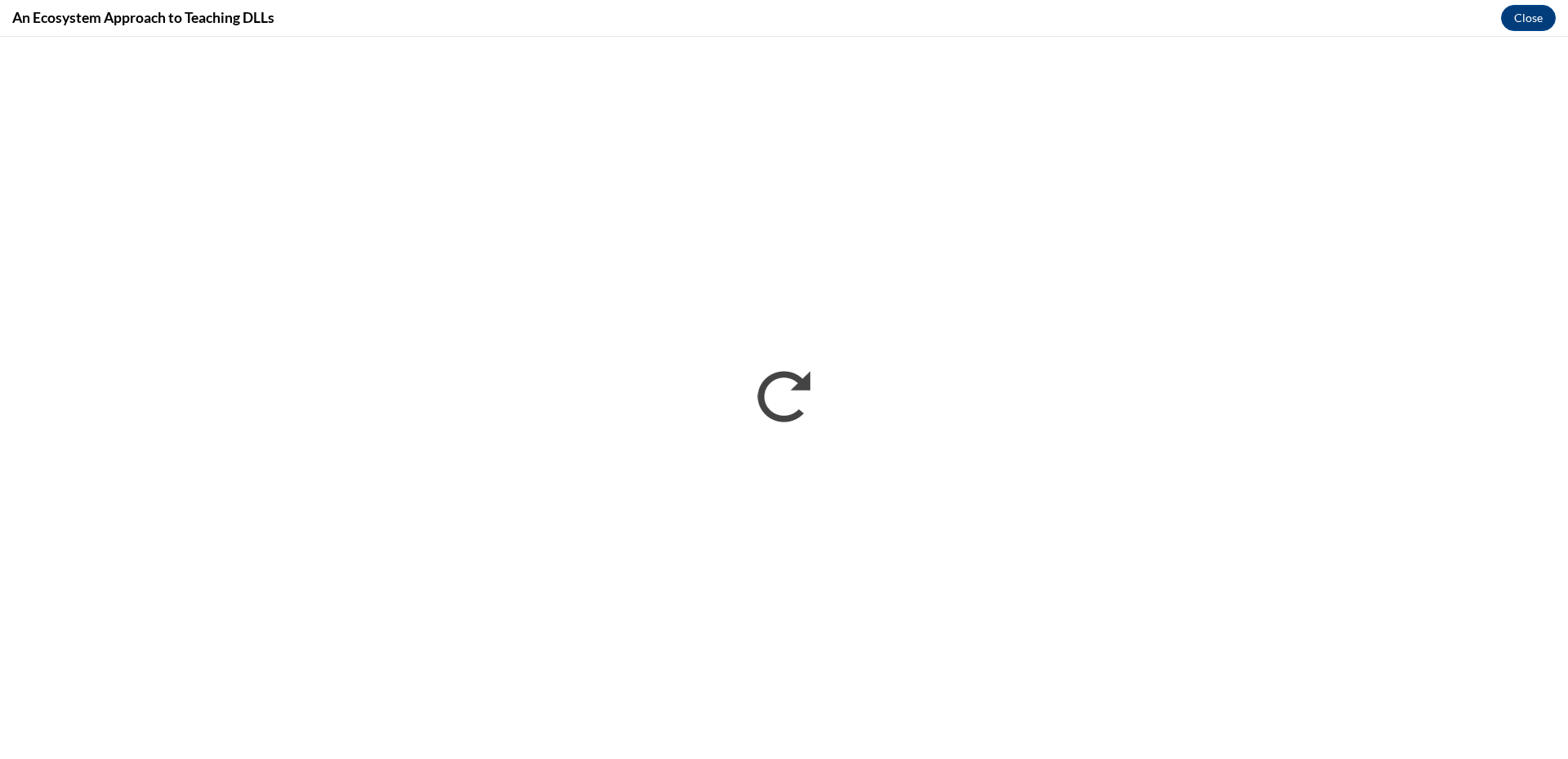
scroll to position [0, 0]
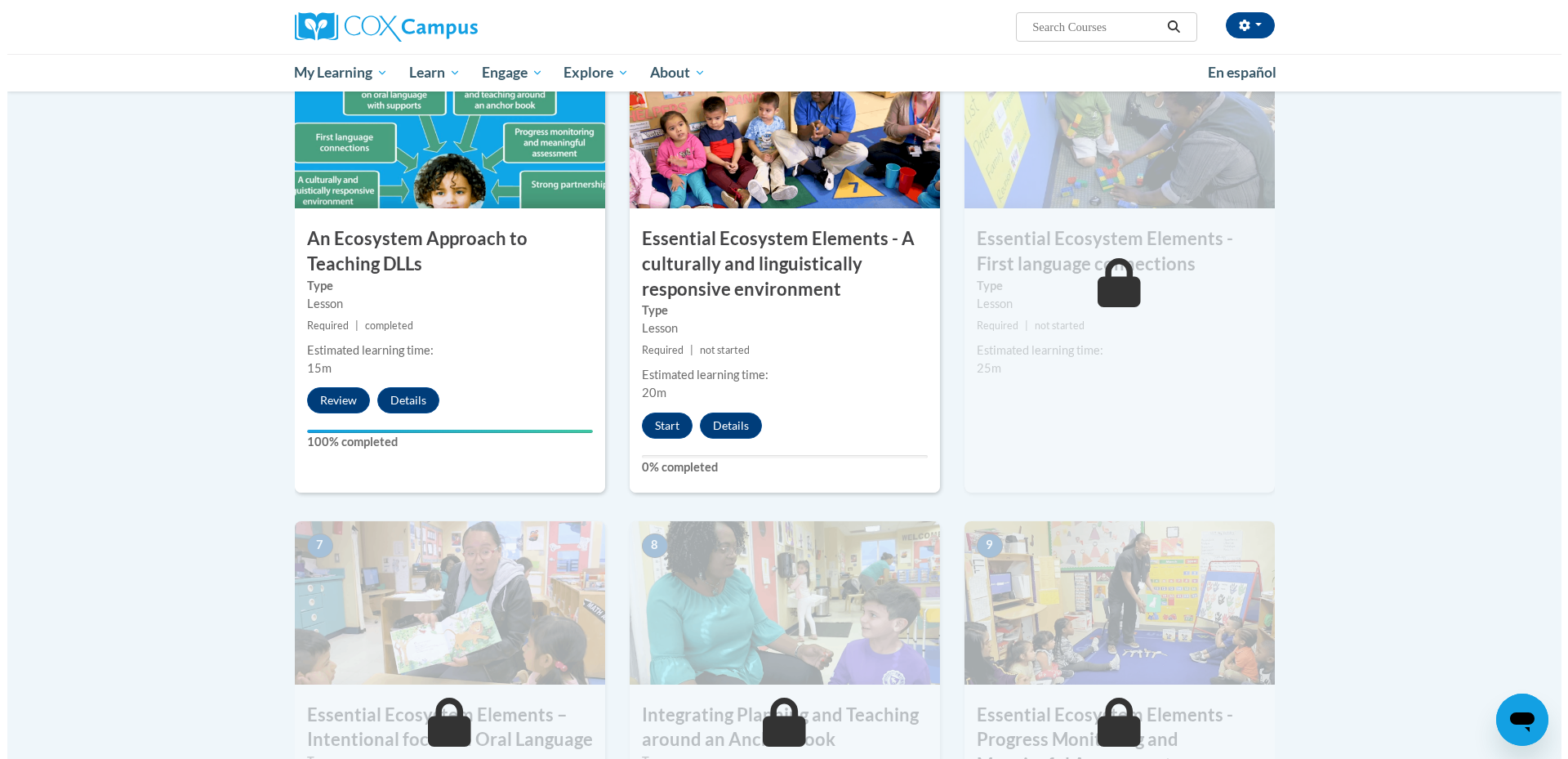
scroll to position [882, 0]
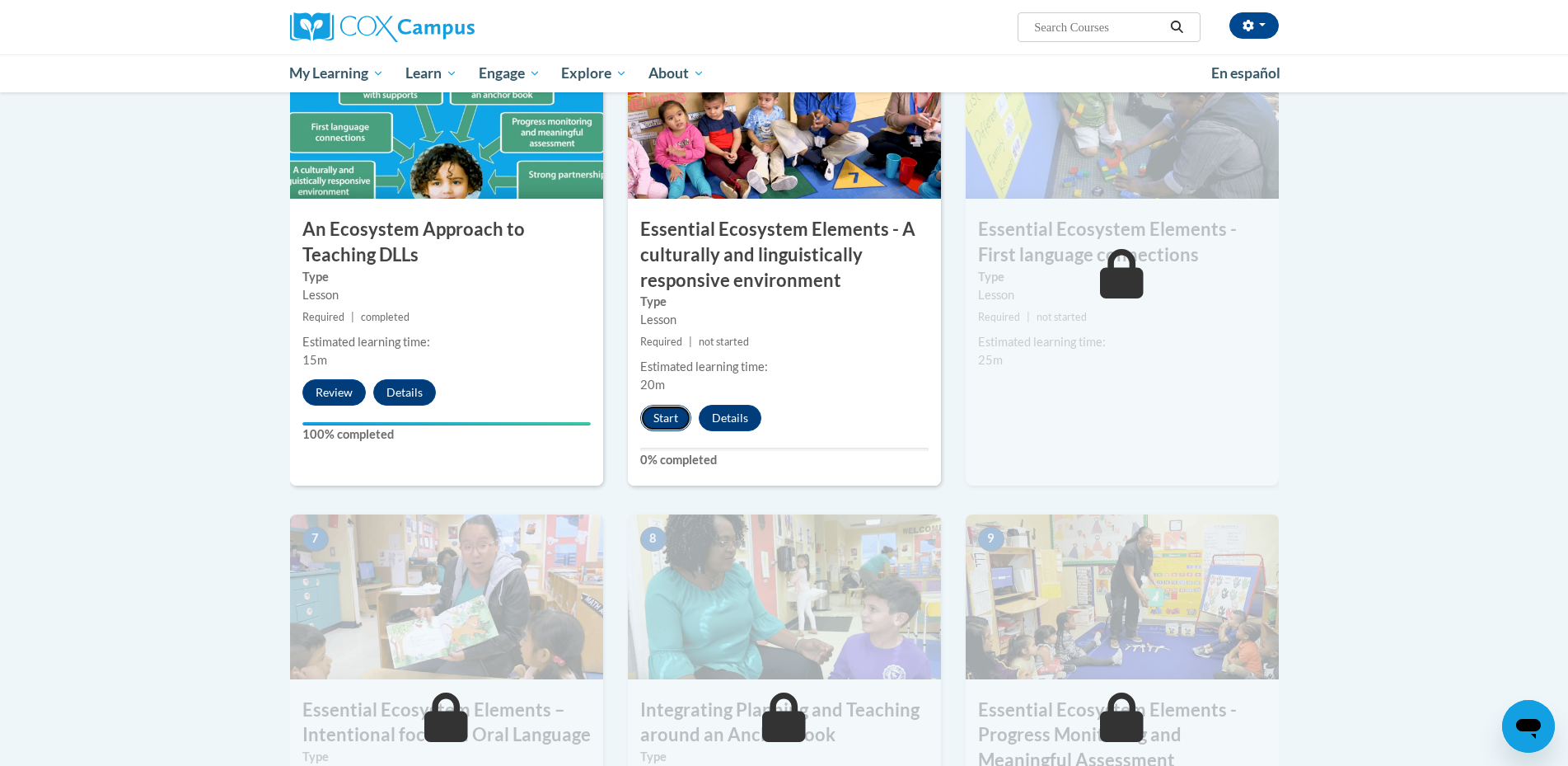
click at [649, 422] on button "Start" at bounding box center [666, 418] width 51 height 26
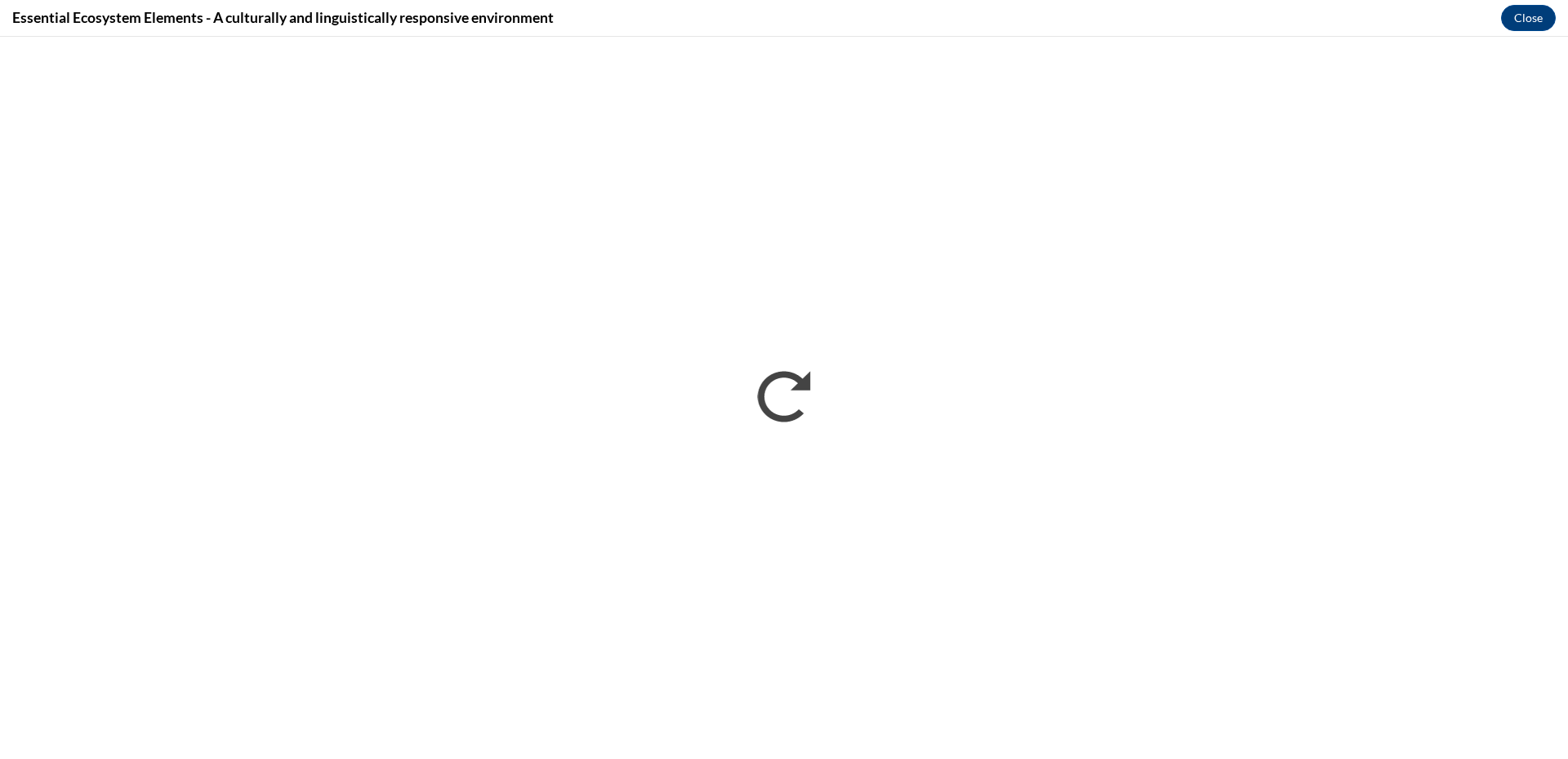
scroll to position [0, 0]
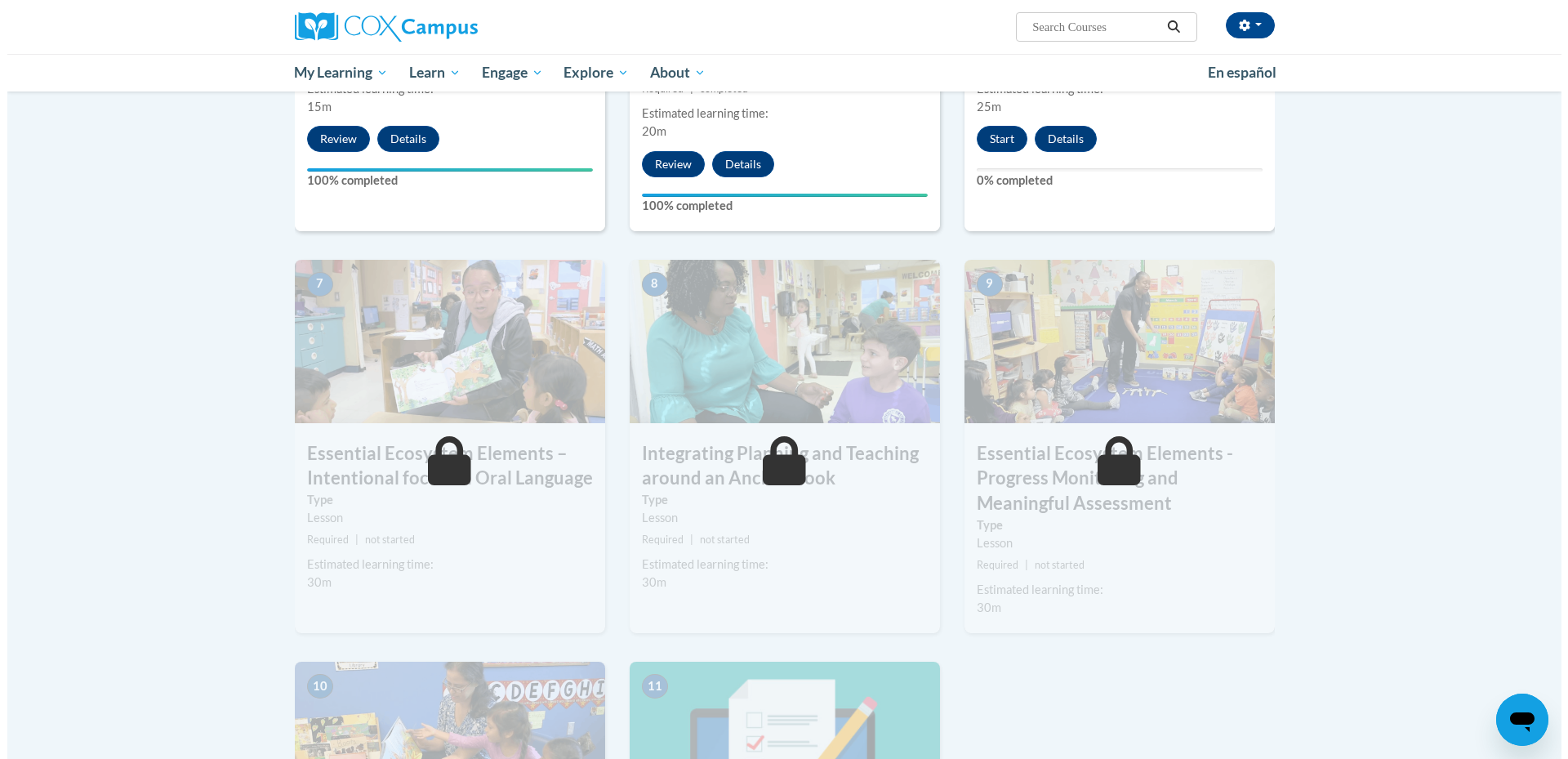
scroll to position [1099, 0]
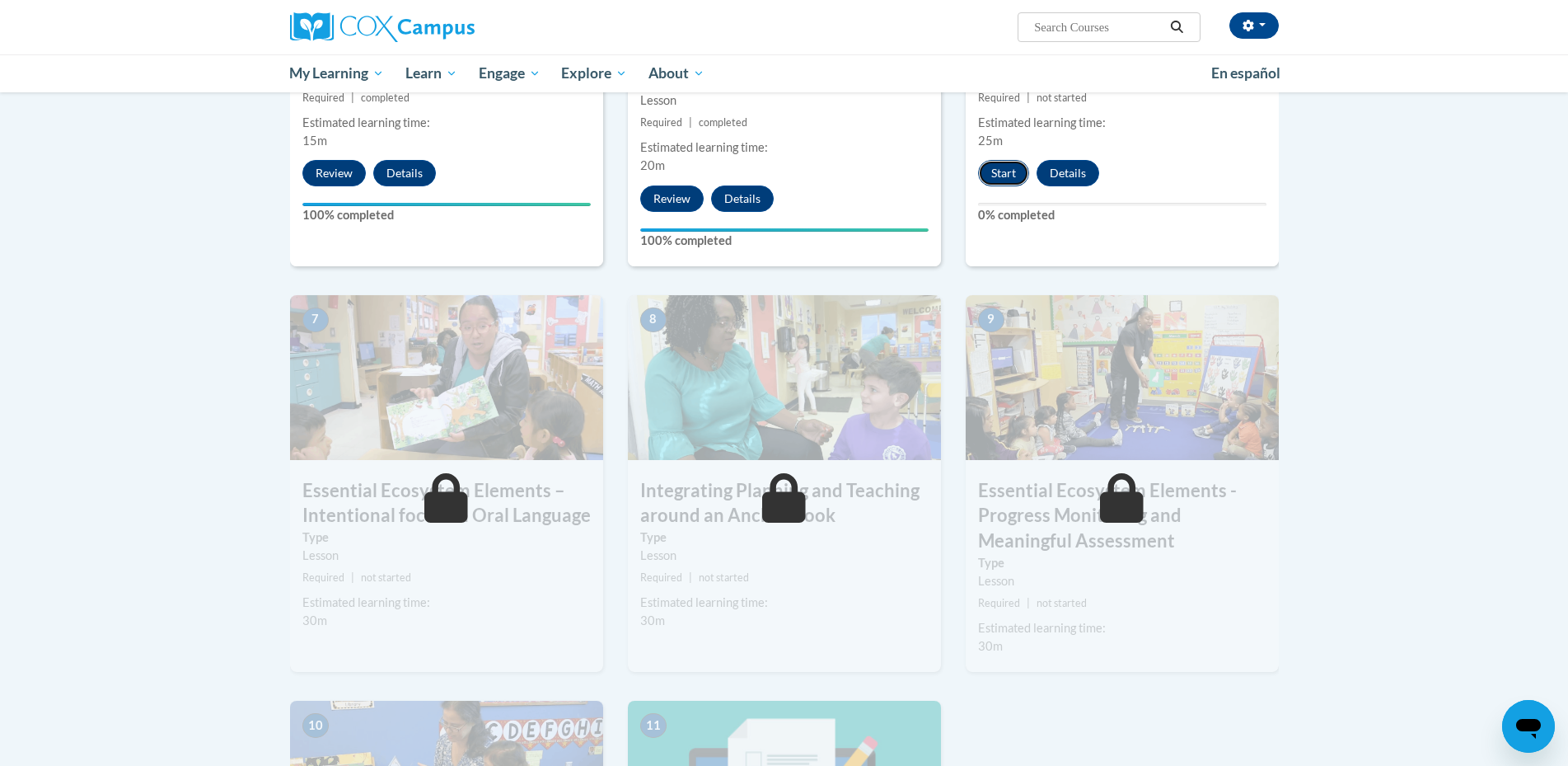
click at [1019, 172] on button "Start" at bounding box center [1003, 173] width 51 height 26
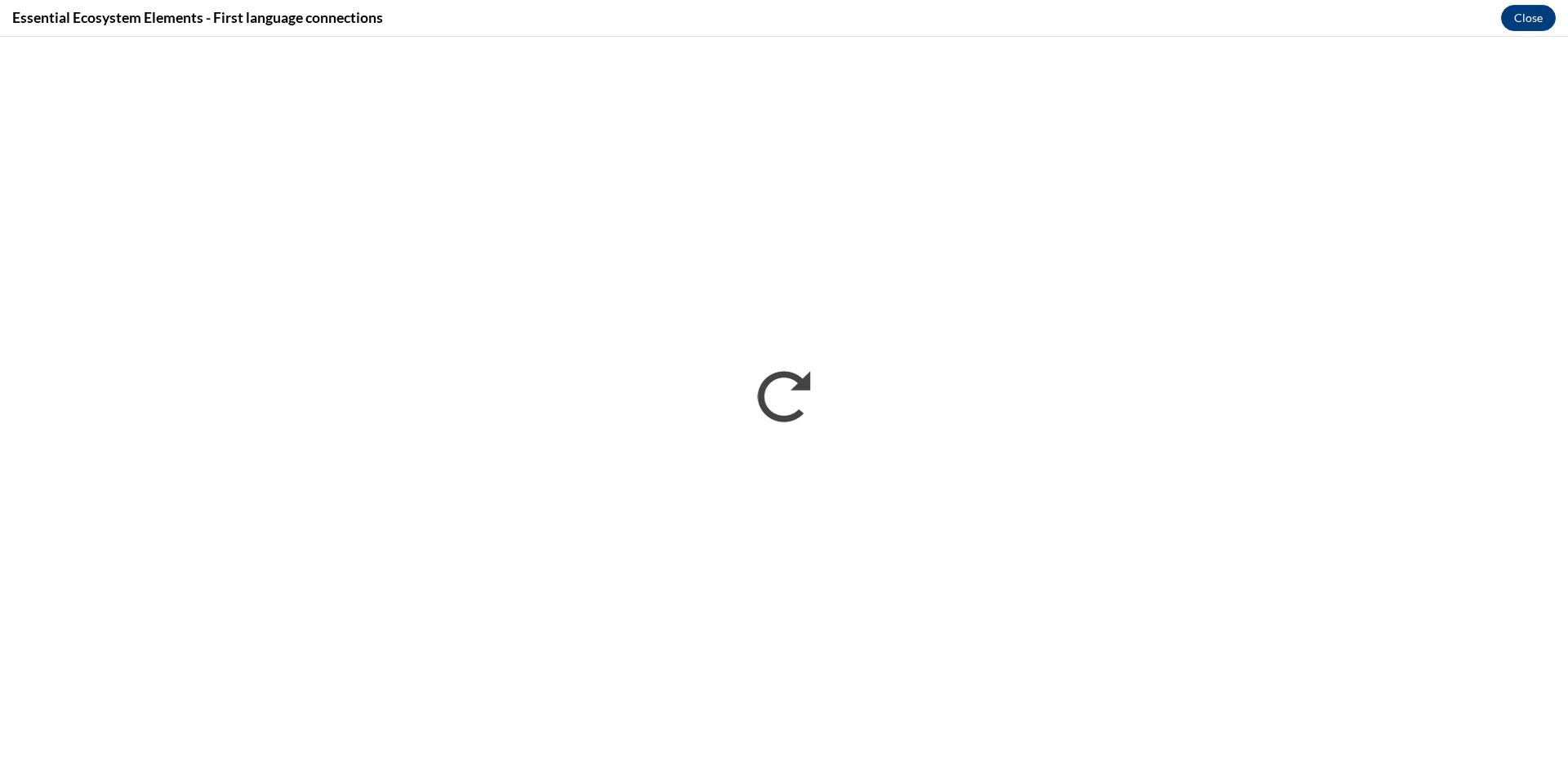
scroll to position [0, 0]
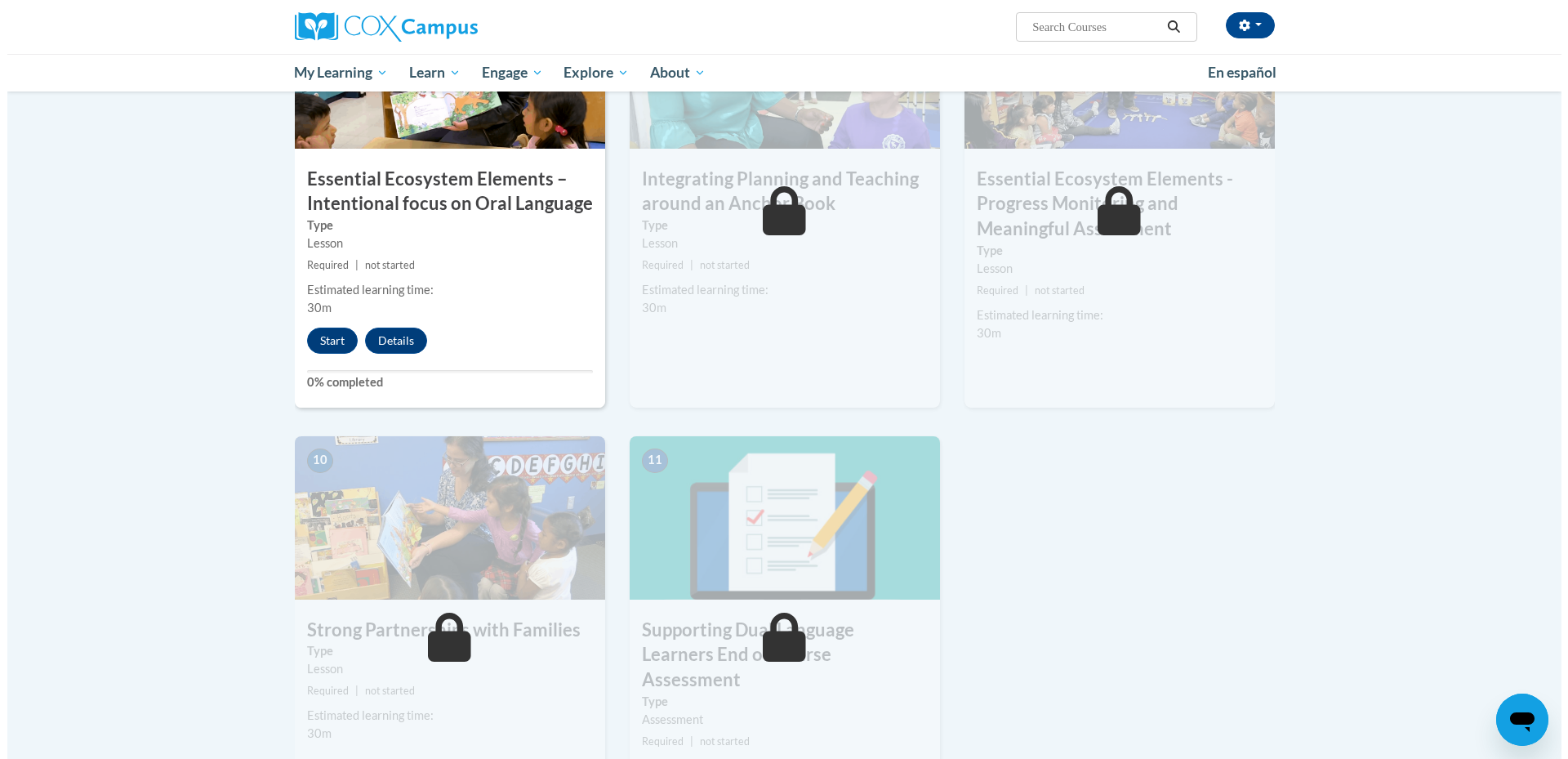
scroll to position [1415, 0]
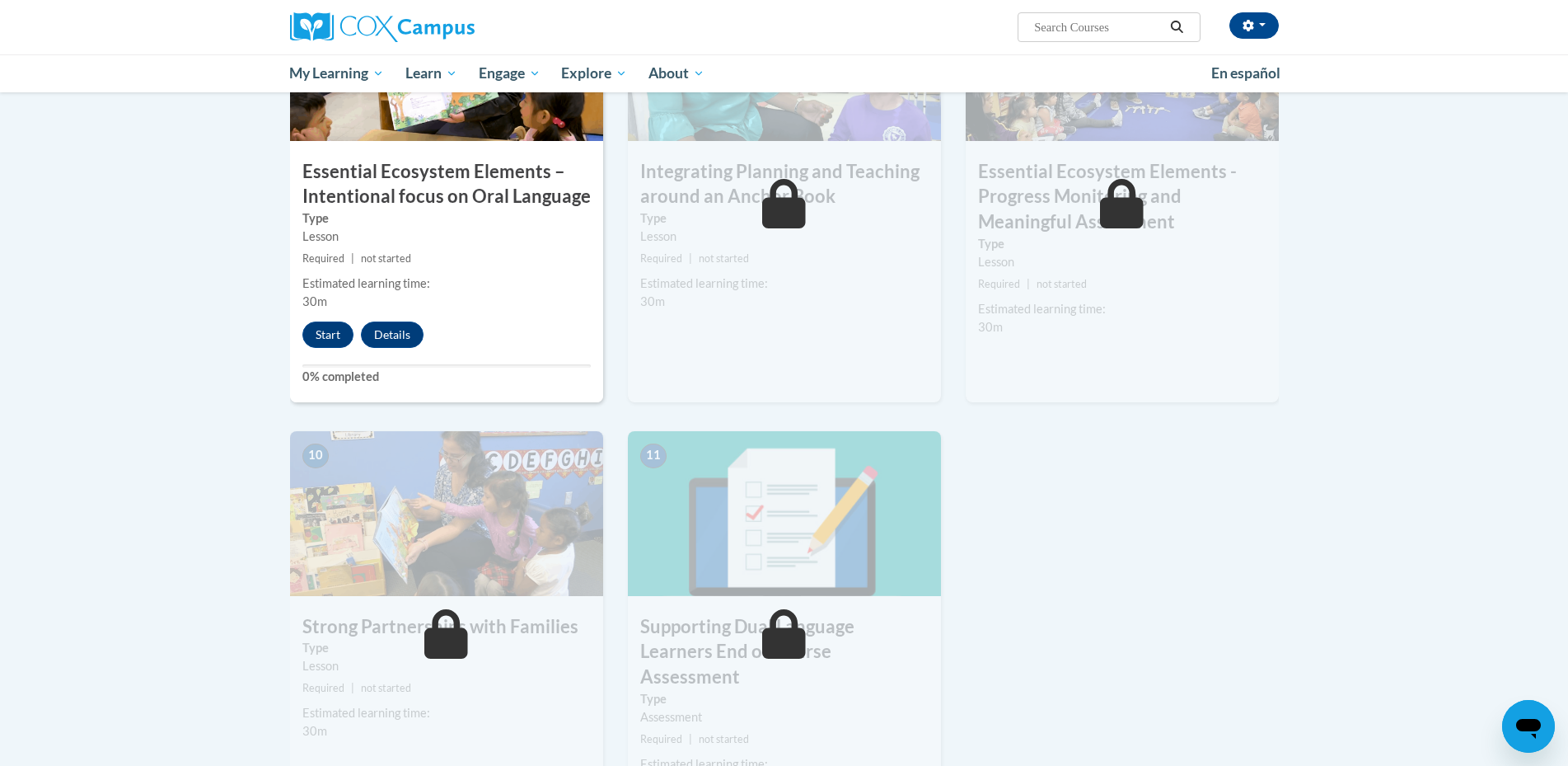
click at [735, 253] on span "not started" at bounding box center [723, 258] width 50 height 13
click at [321, 322] on button "Start" at bounding box center [327, 334] width 51 height 26
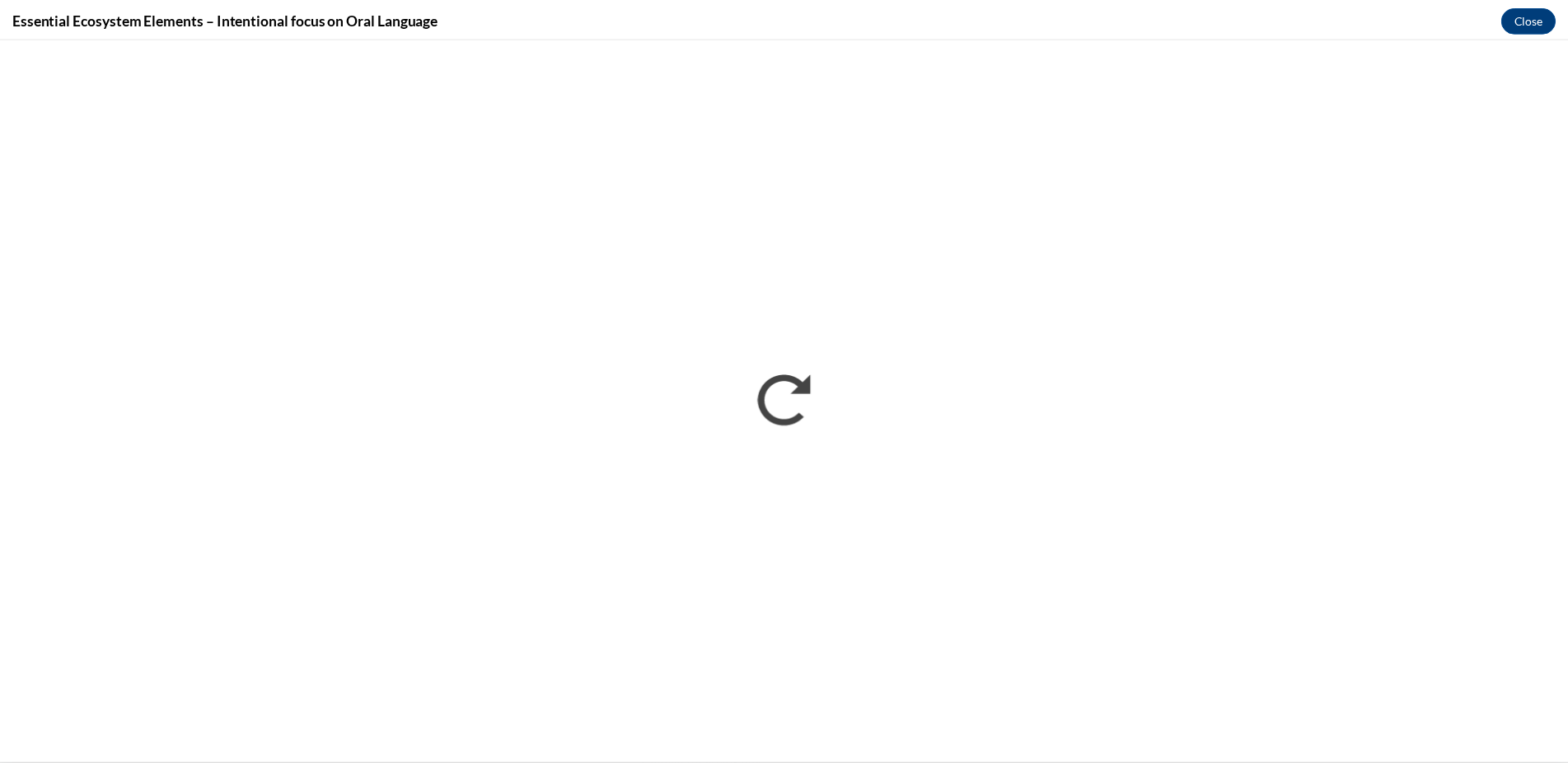
scroll to position [0, 0]
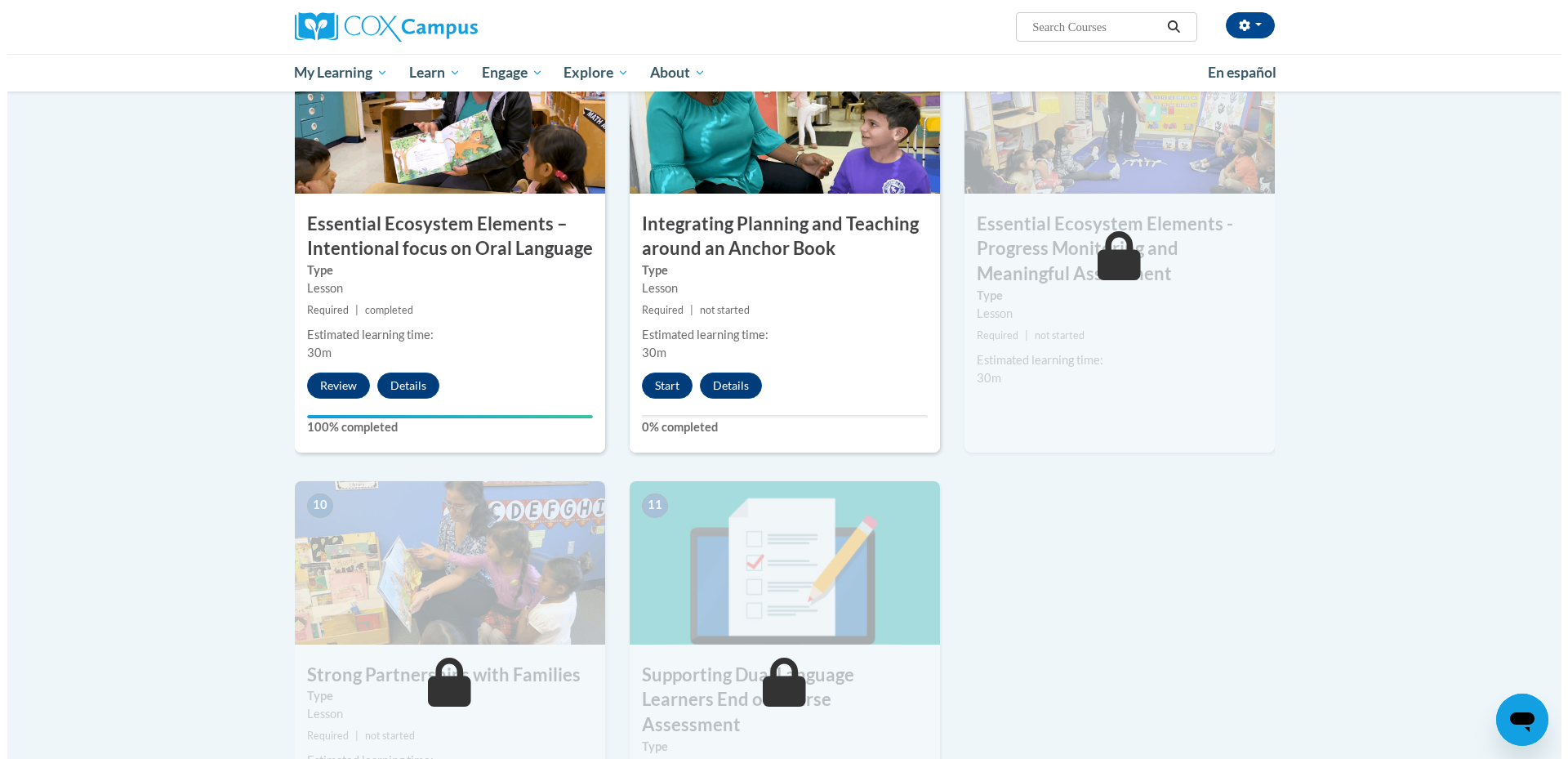
scroll to position [1372, 0]
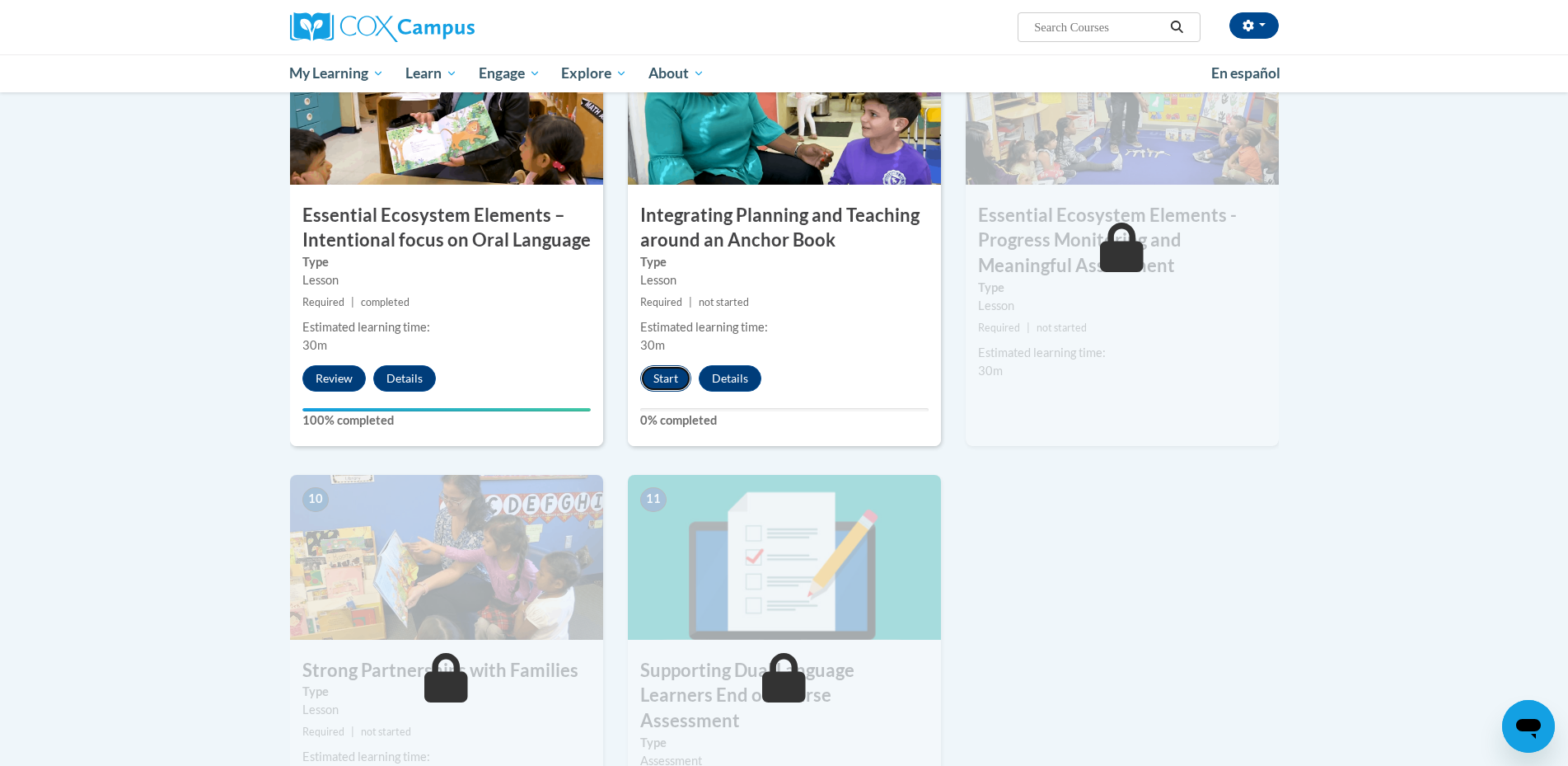
click at [665, 374] on button "Start" at bounding box center [666, 378] width 51 height 26
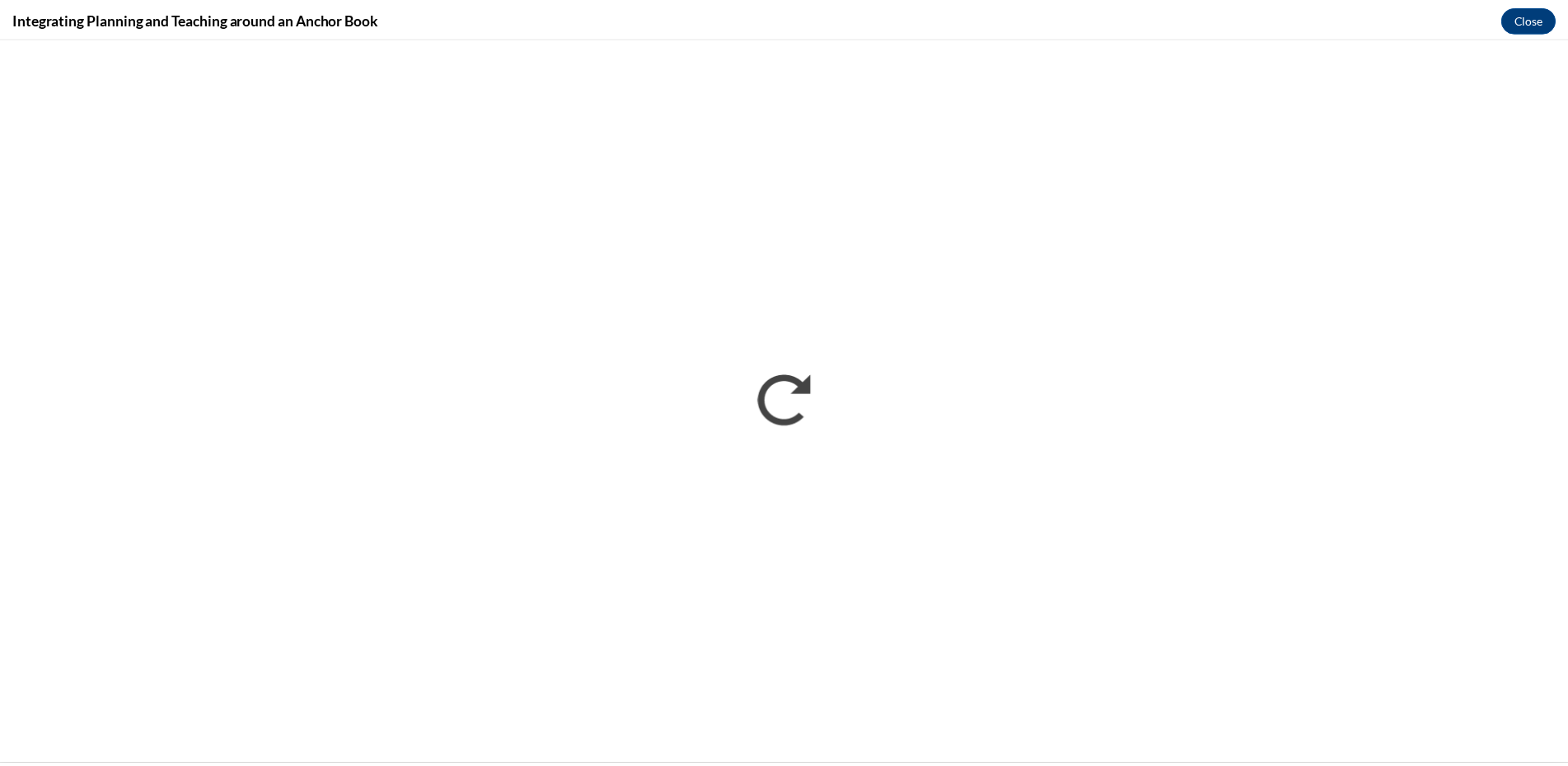
scroll to position [0, 0]
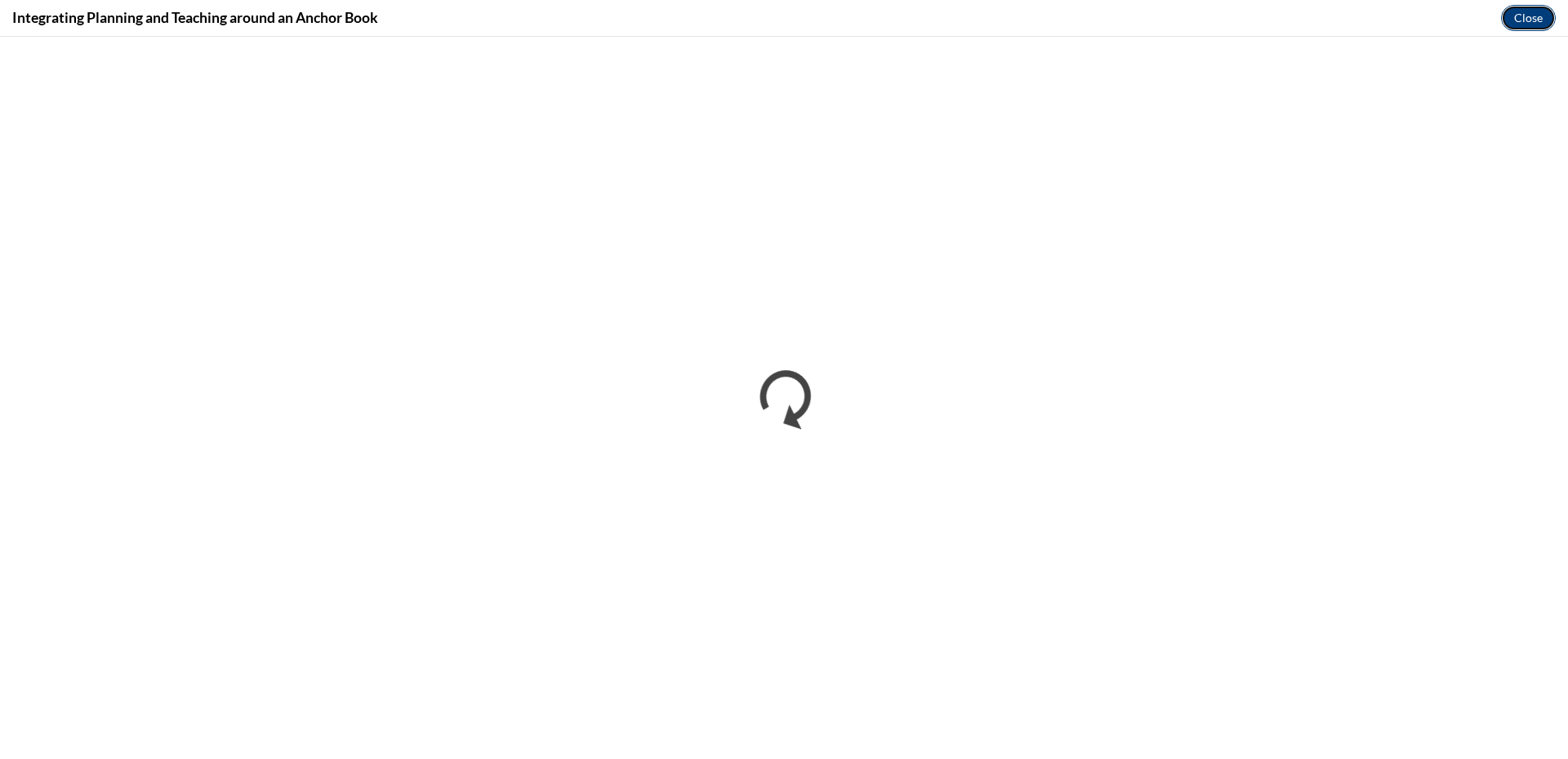
click at [1535, 12] on button "Close" at bounding box center [1528, 17] width 55 height 26
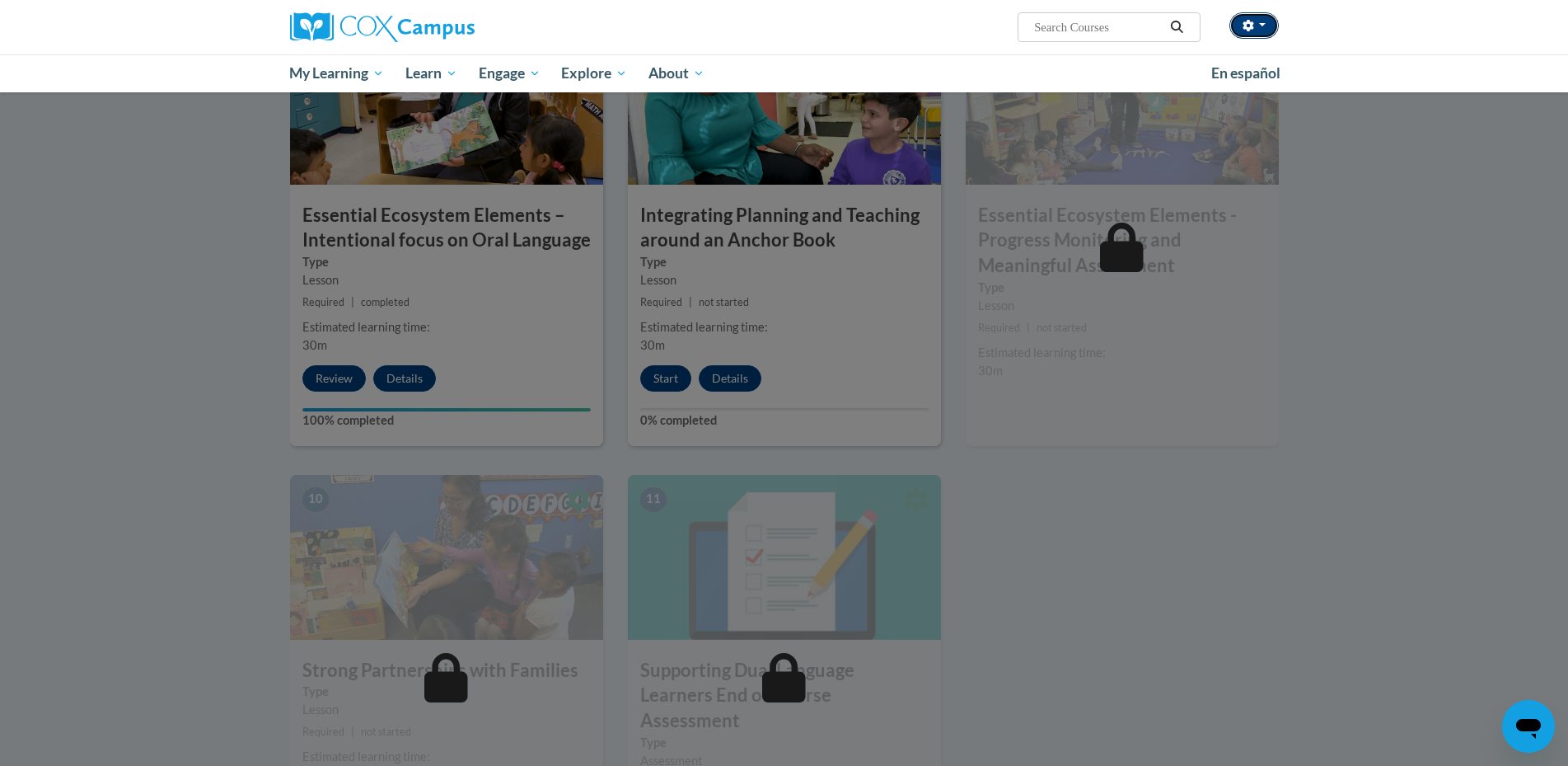
click at [1259, 26] on span "button" at bounding box center [1261, 25] width 6 height 4
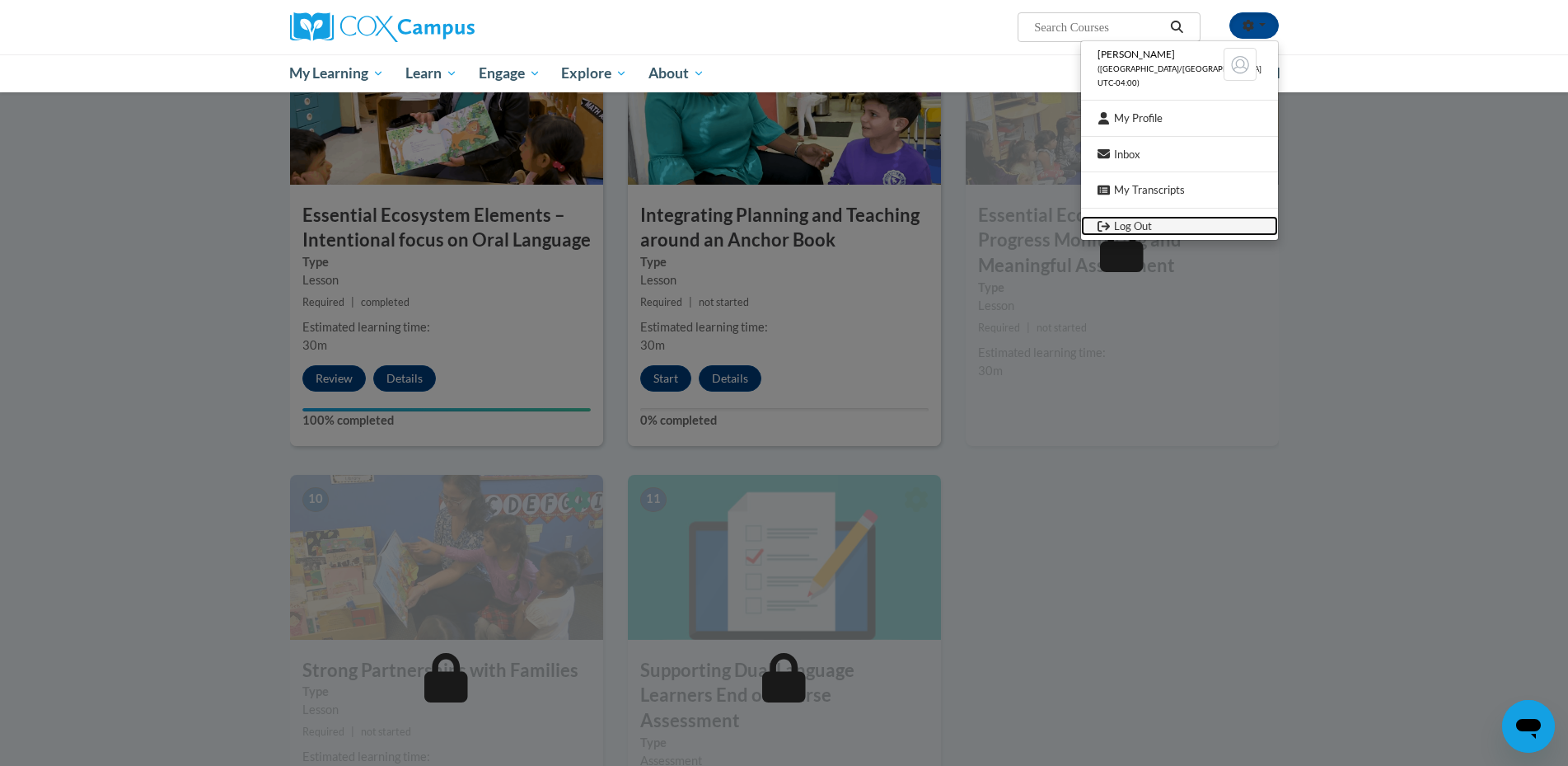
click at [1152, 222] on link "Log Out" at bounding box center [1179, 226] width 196 height 21
